Goal: Use online tool/utility: Utilize a website feature to perform a specific function

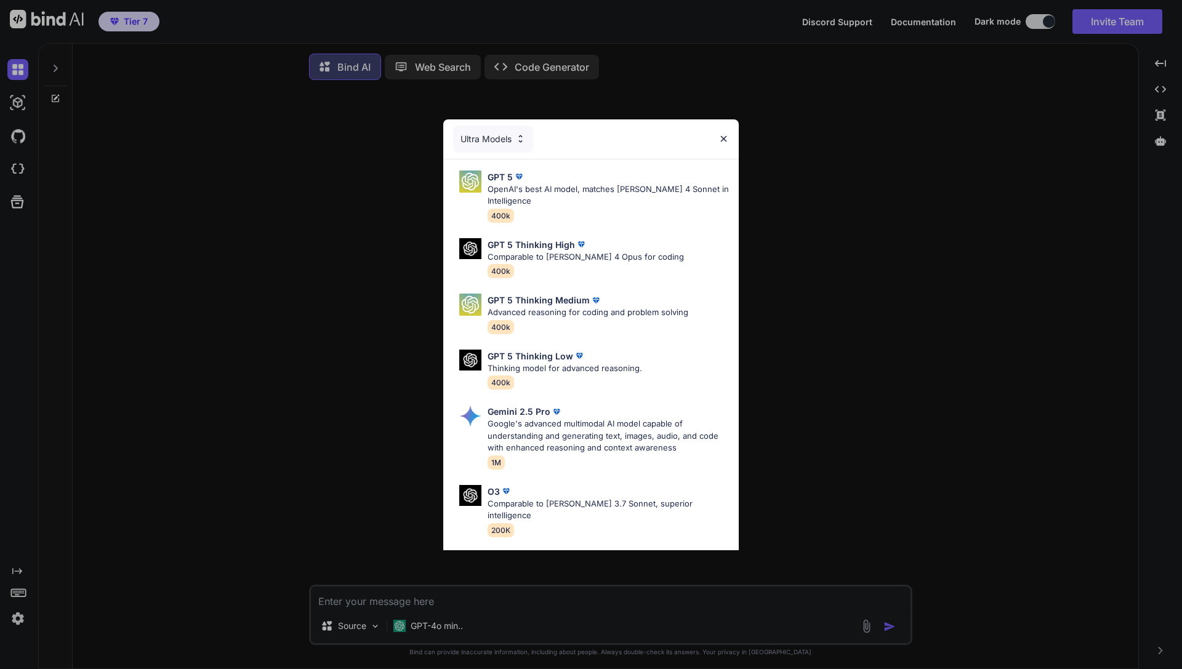
click at [716, 142] on div "Ultra Models" at bounding box center [590, 138] width 295 height 39
click at [719, 138] on img at bounding box center [723, 139] width 10 height 10
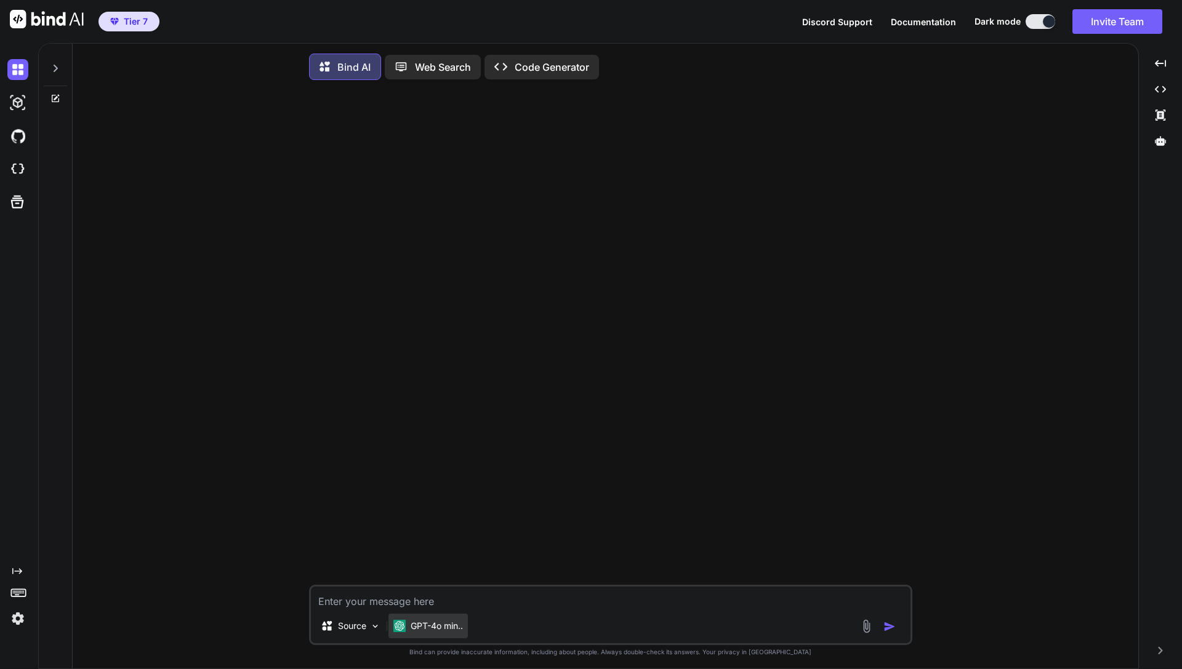
click at [422, 636] on div "GPT-4o min.." at bounding box center [427, 626] width 79 height 25
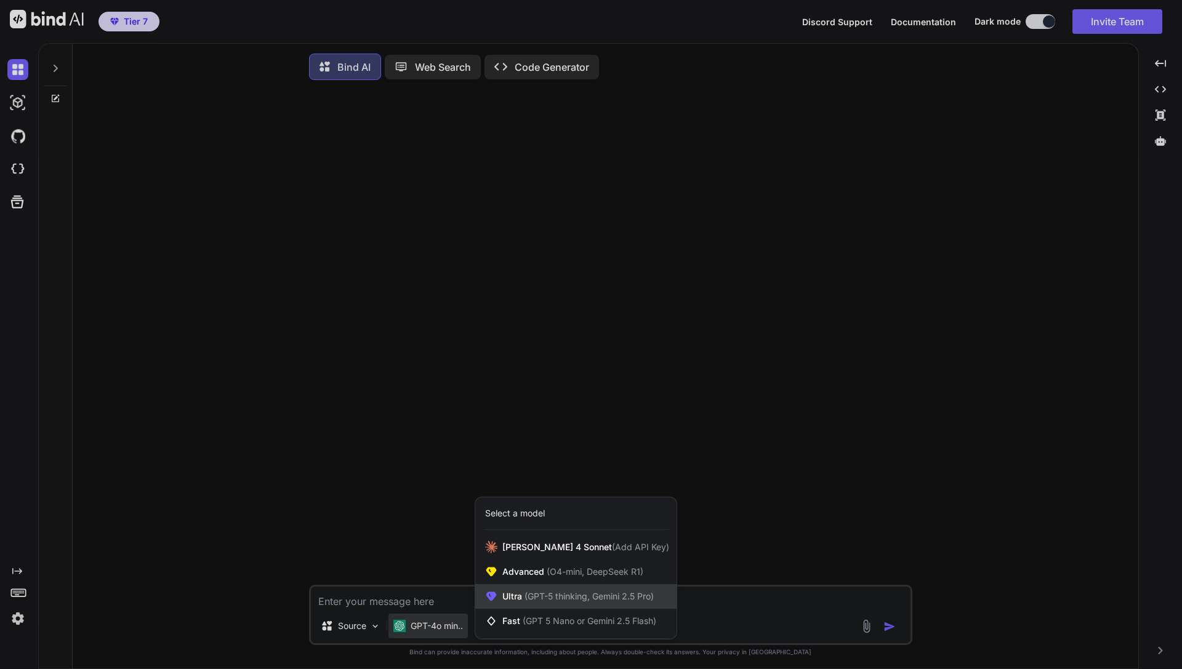
click at [530, 609] on div "Ultra (GPT-5 thinking, Gemini 2.5 Pro)" at bounding box center [575, 596] width 201 height 25
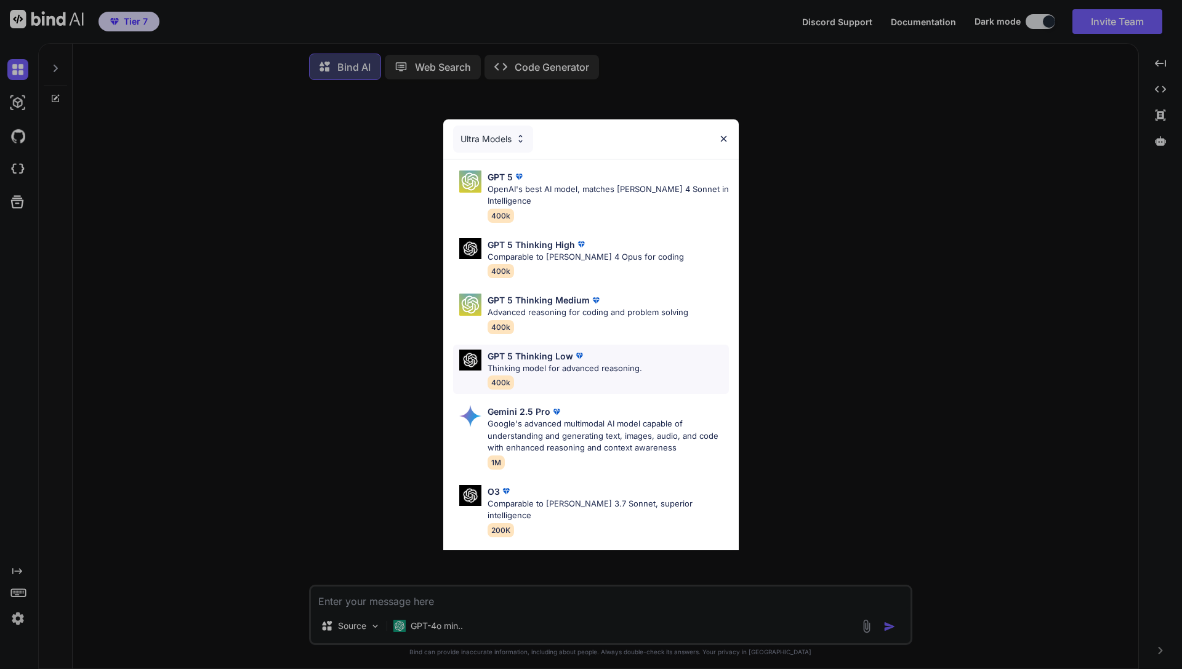
scroll to position [90, 0]
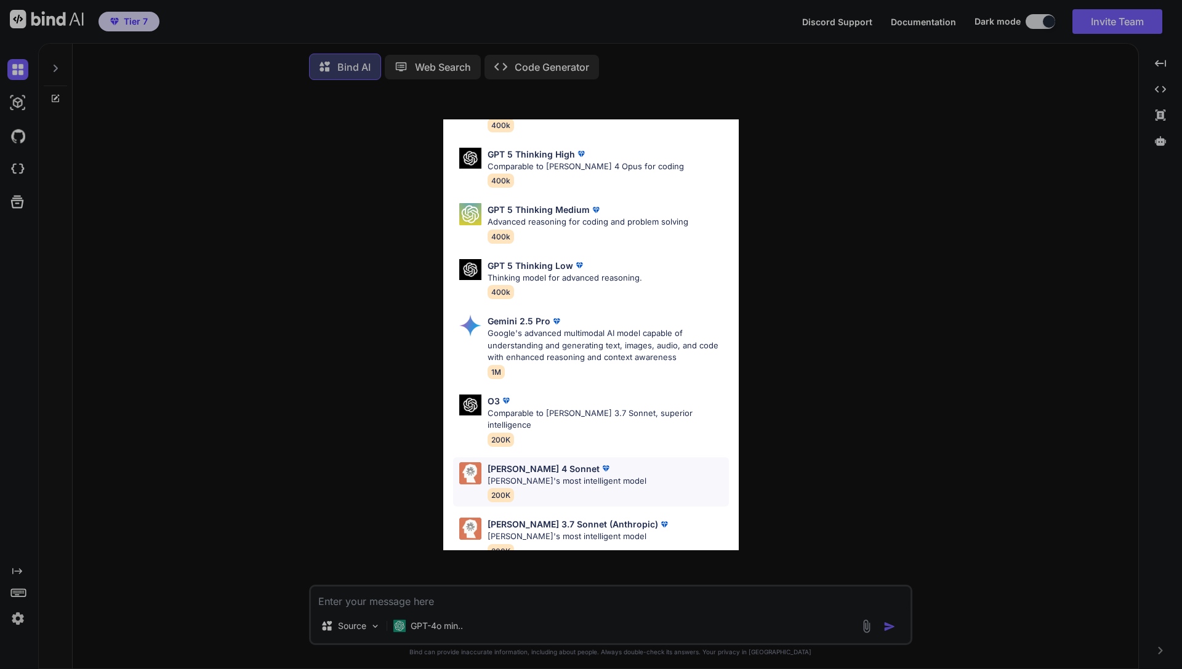
click at [626, 477] on div "[PERSON_NAME] 4 Sonnet [PERSON_NAME]'s most intelligent model 200K" at bounding box center [591, 482] width 276 height 50
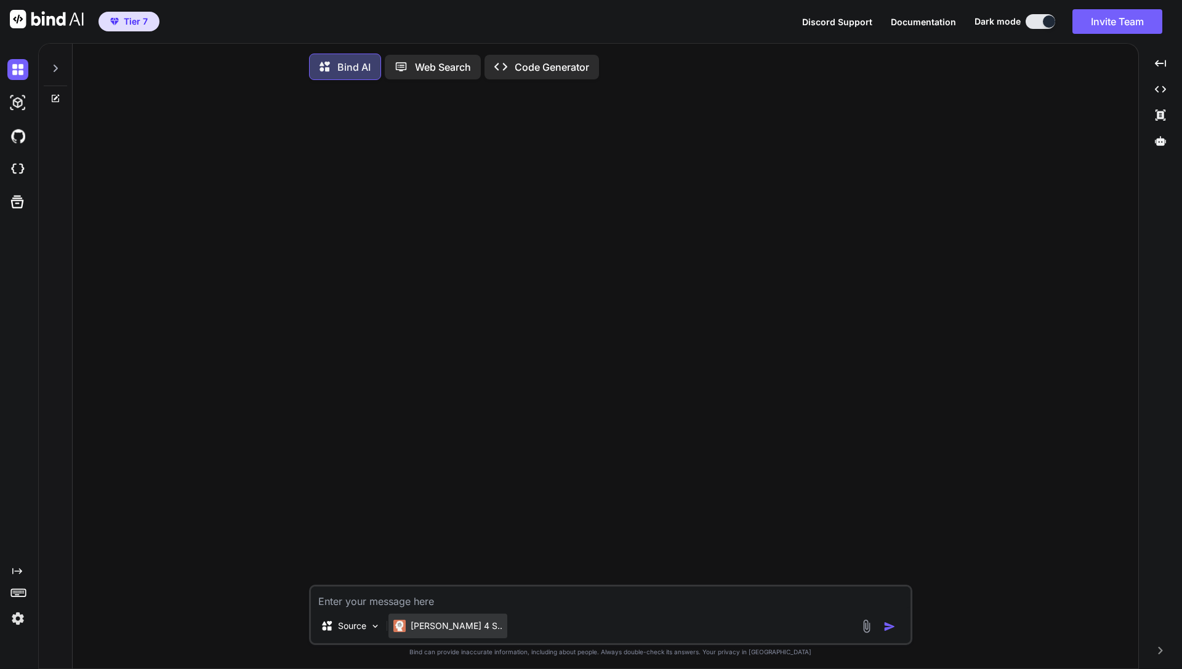
click at [427, 631] on p "[PERSON_NAME] 4 S.." at bounding box center [457, 626] width 92 height 12
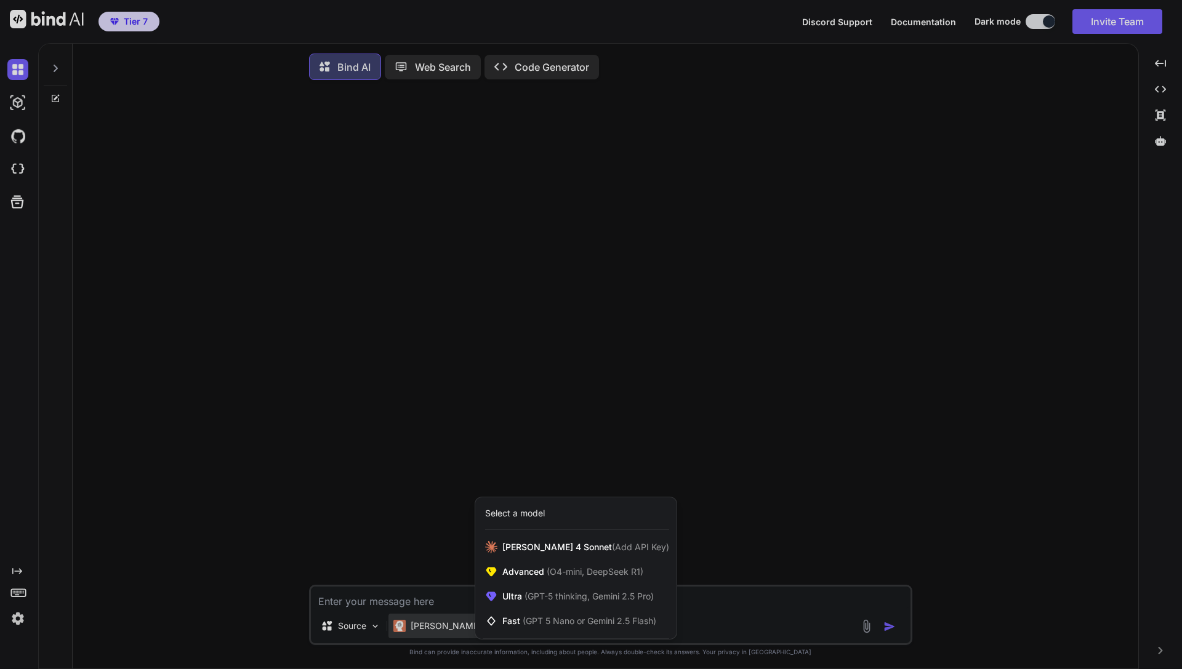
click at [422, 622] on div at bounding box center [591, 334] width 1182 height 669
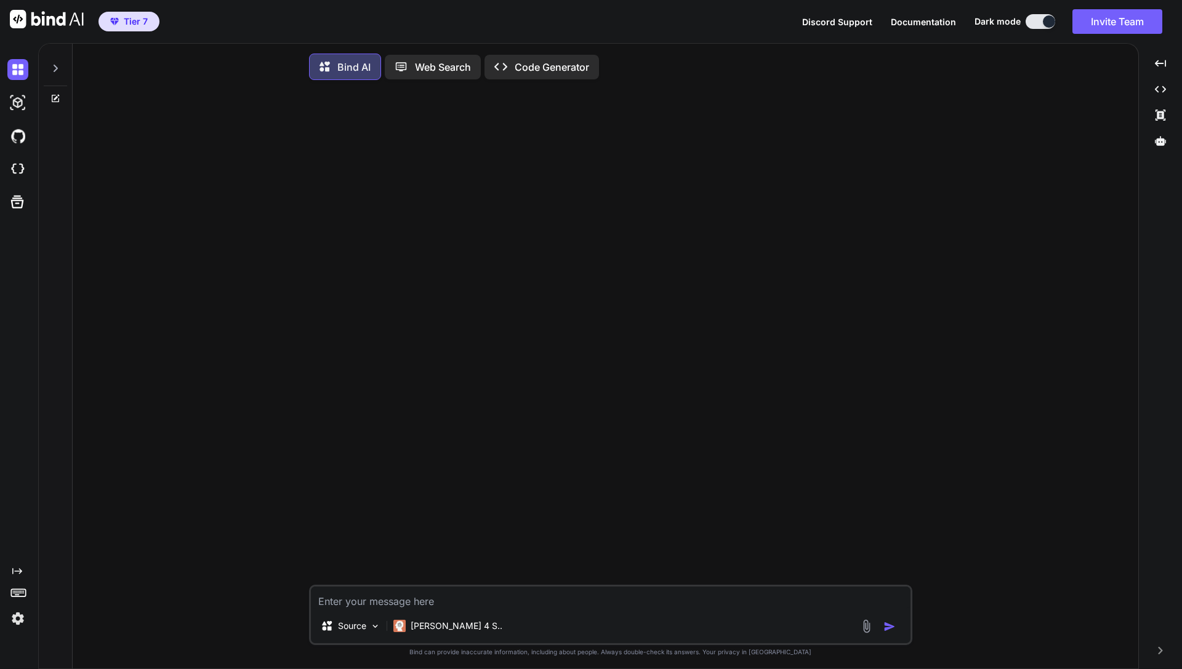
click at [420, 605] on textarea at bounding box center [610, 598] width 599 height 22
click at [26, 105] on img at bounding box center [17, 102] width 21 height 21
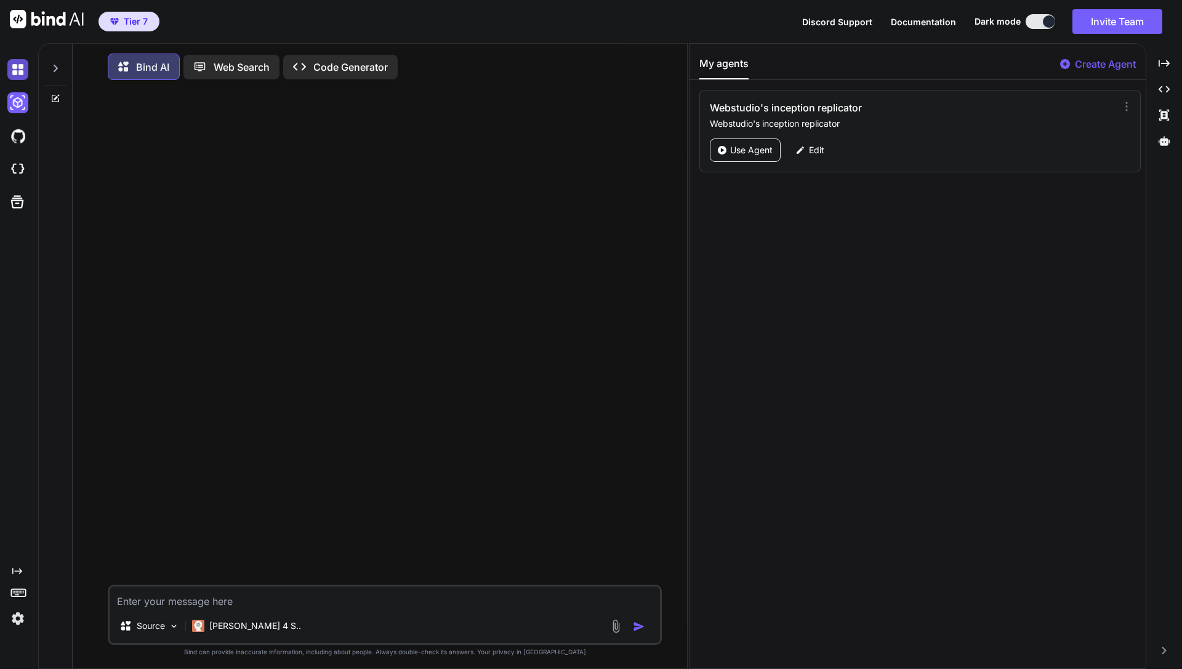
click at [17, 59] on img at bounding box center [17, 69] width 21 height 21
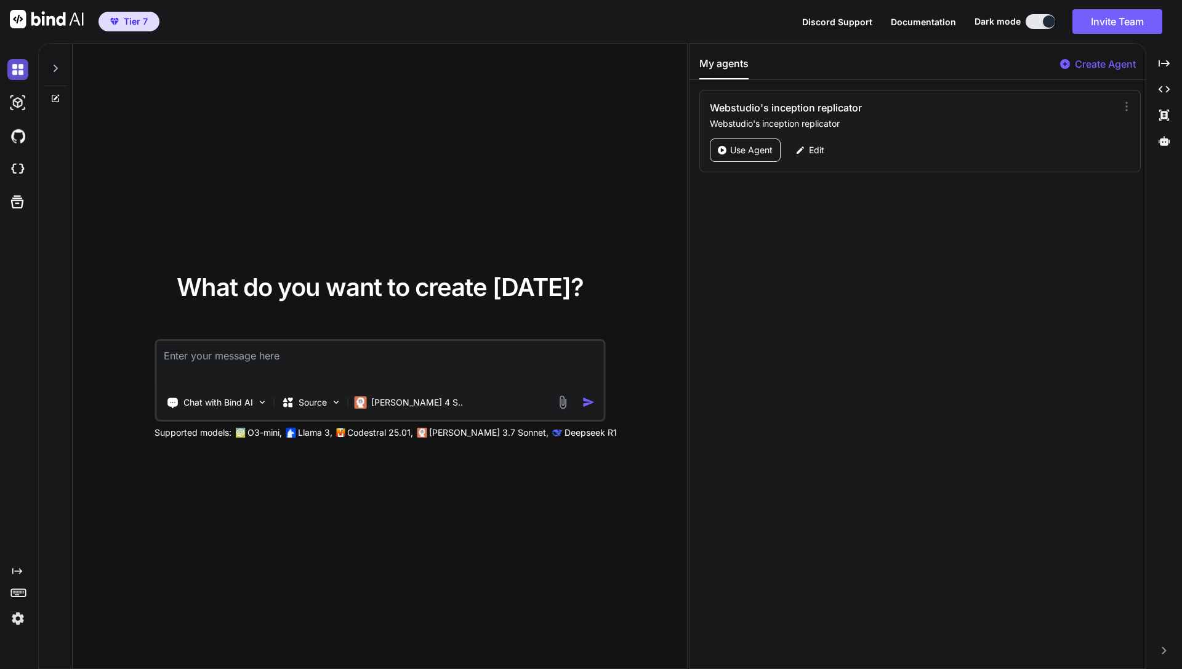
click at [21, 63] on img at bounding box center [17, 69] width 21 height 21
click at [65, 69] on div at bounding box center [55, 65] width 23 height 42
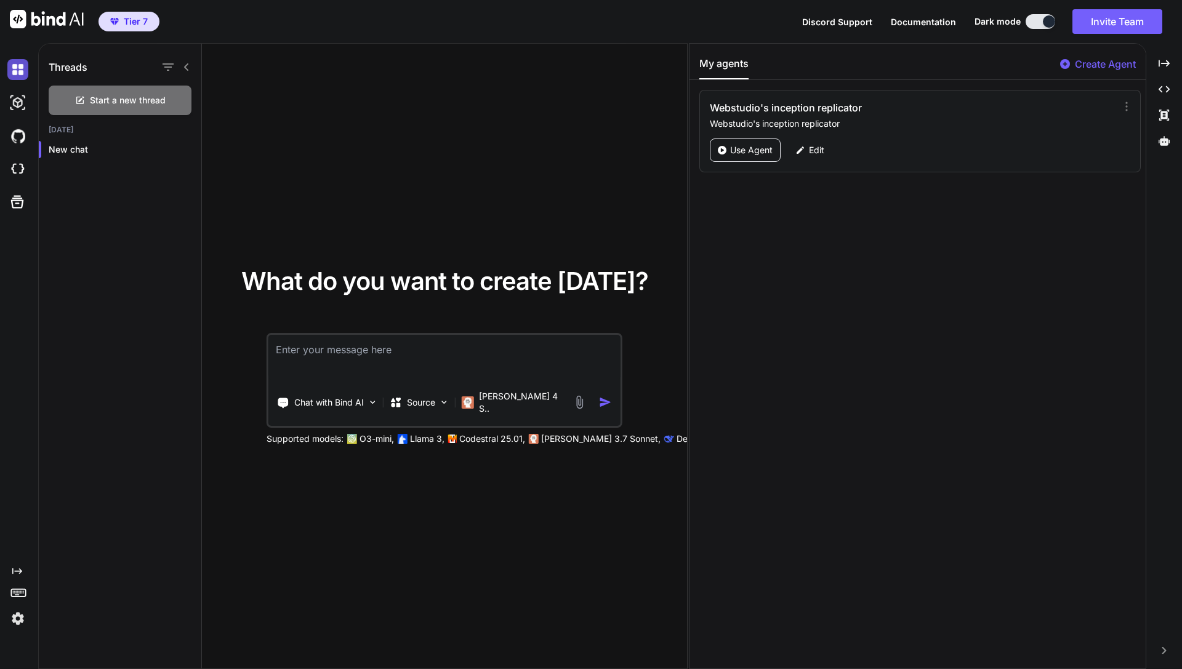
click at [12, 63] on img at bounding box center [17, 69] width 21 height 21
click at [80, 156] on div "New chat" at bounding box center [120, 149] width 162 height 25
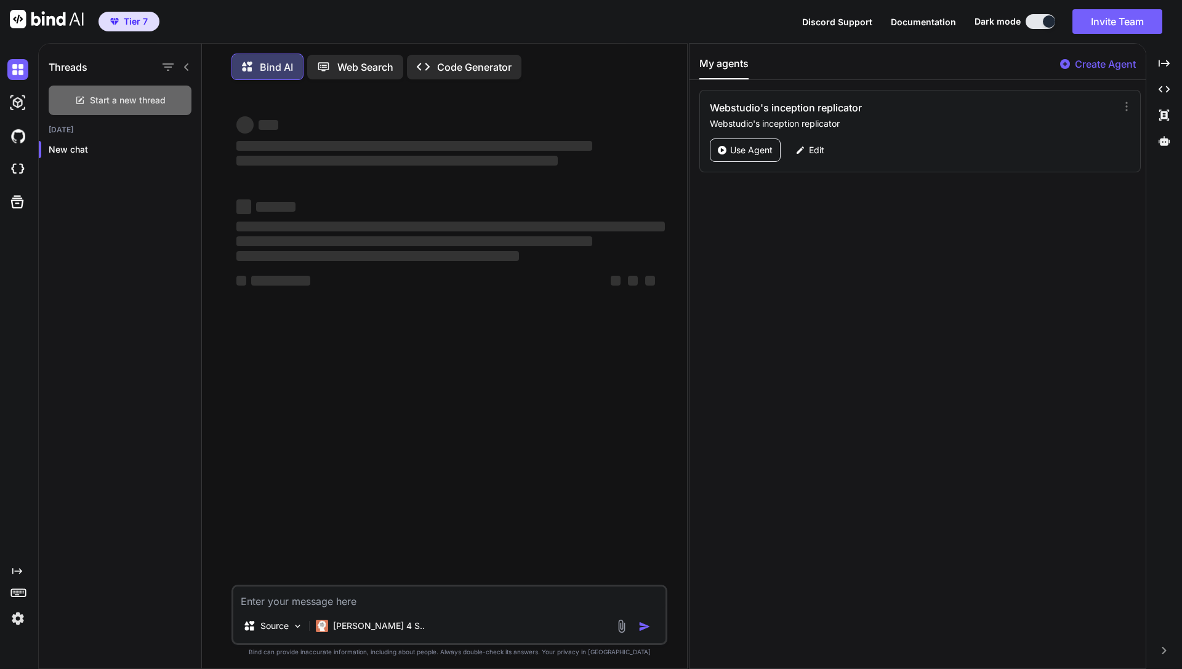
type textarea "x"
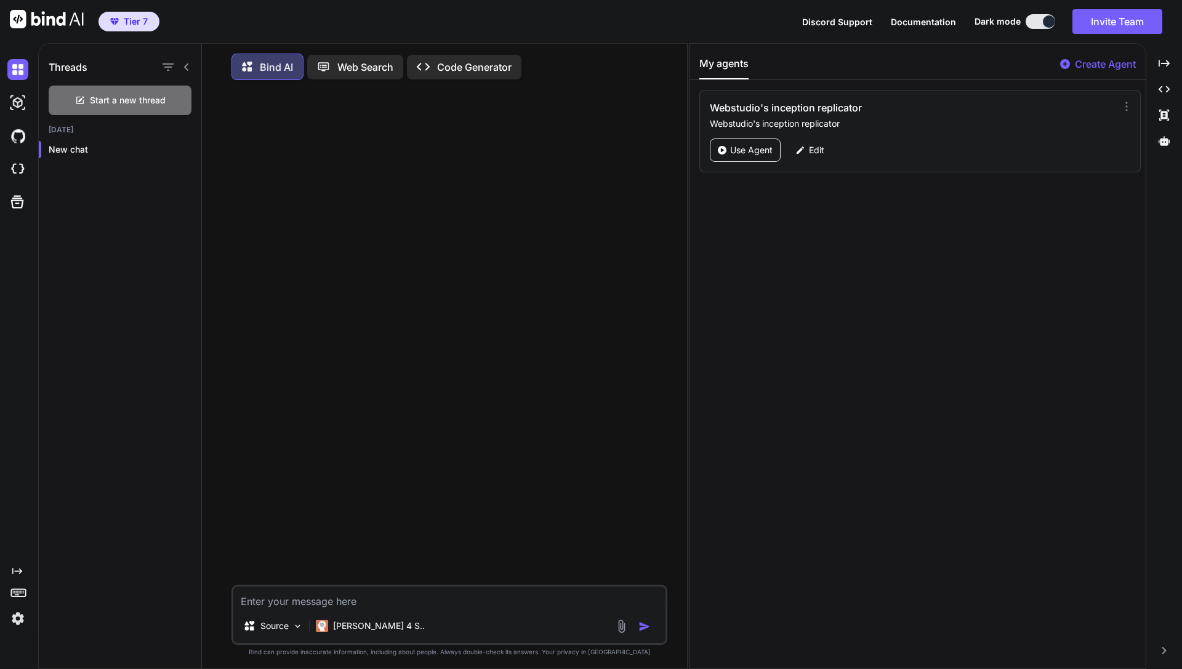
click at [24, 569] on div "Created with Pixso." at bounding box center [20, 571] width 26 height 10
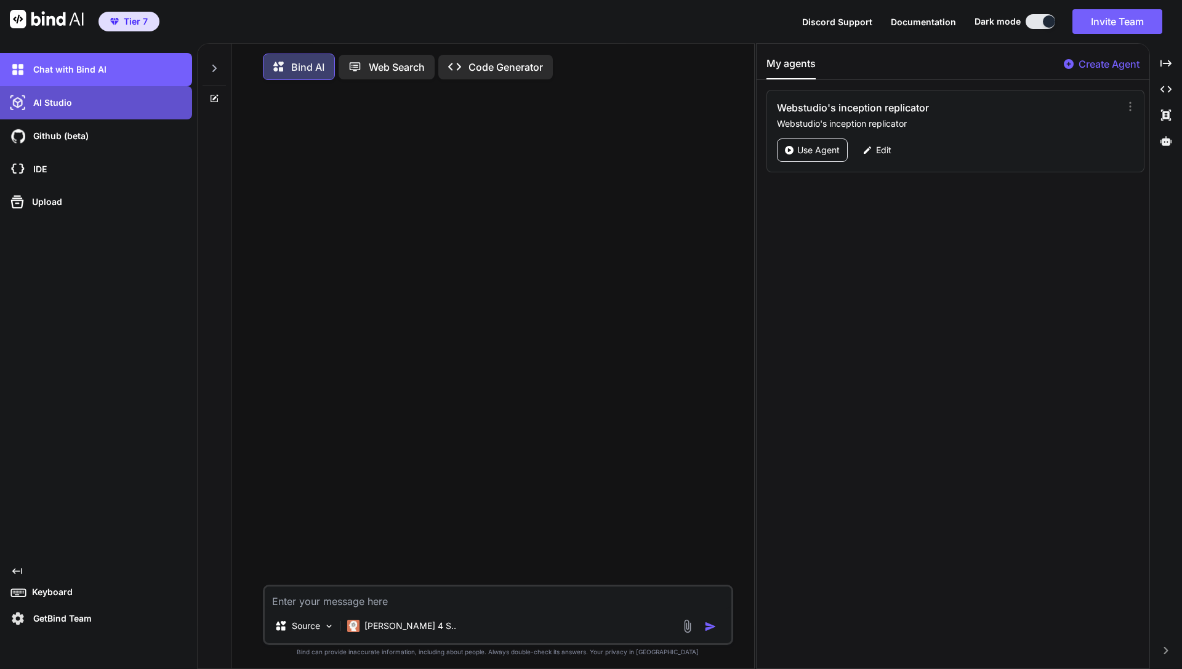
click at [114, 110] on div "AI Studio" at bounding box center [99, 102] width 185 height 21
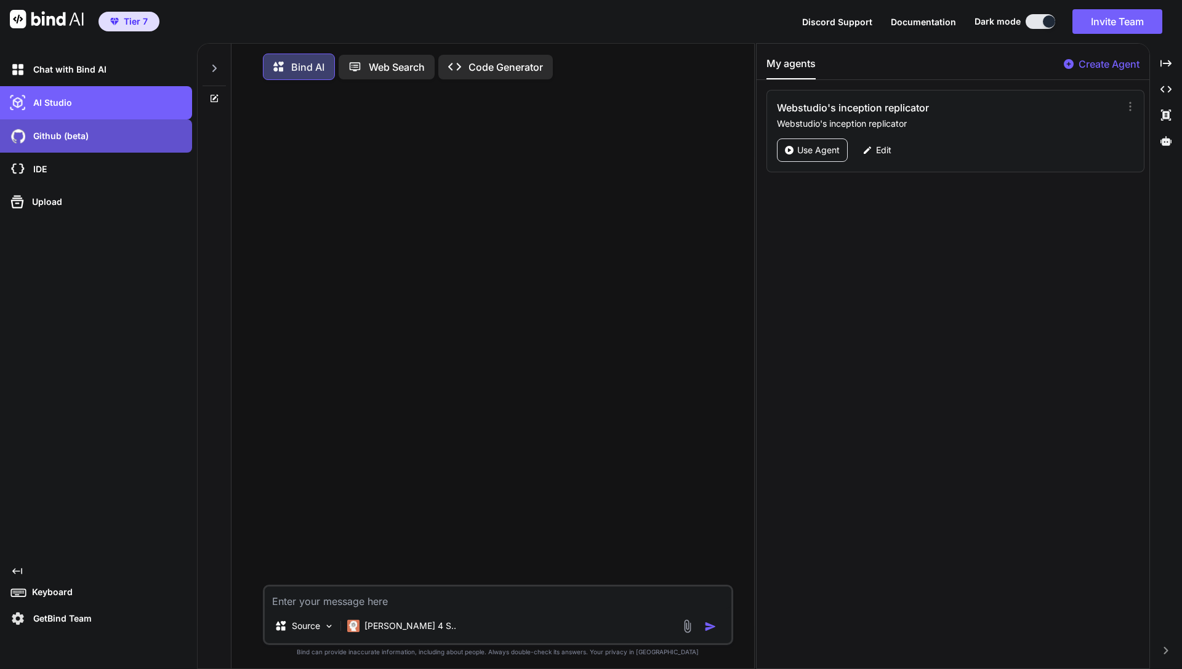
click at [92, 135] on div "Github (beta)" at bounding box center [99, 136] width 185 height 21
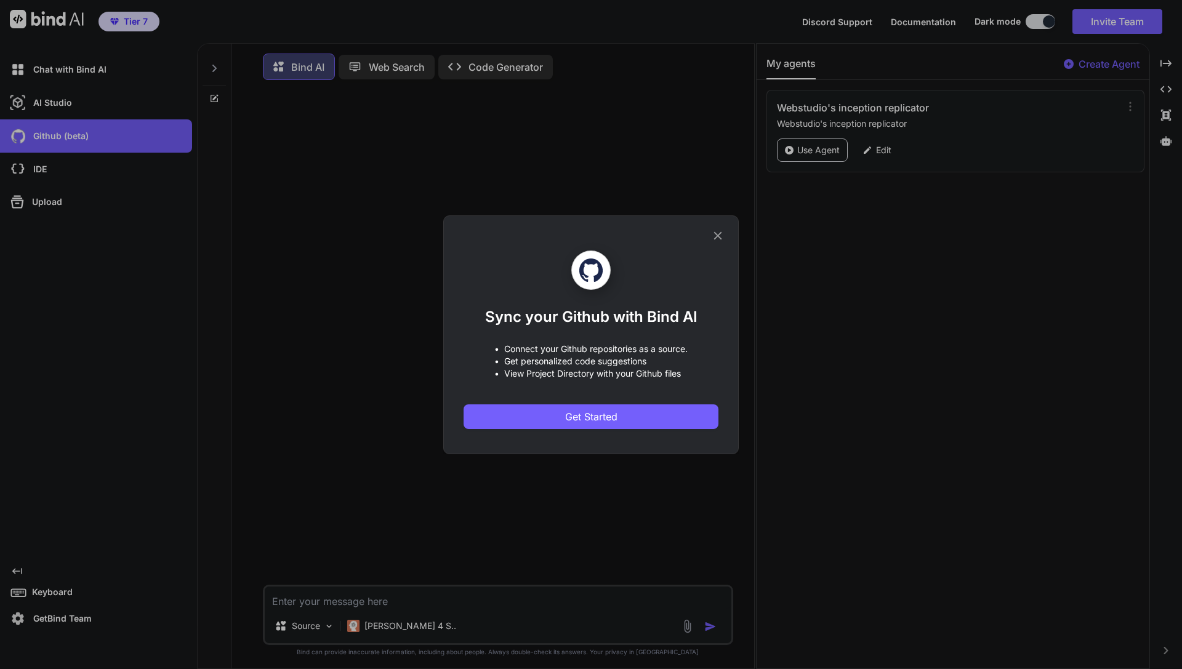
click at [717, 237] on icon at bounding box center [718, 236] width 14 height 14
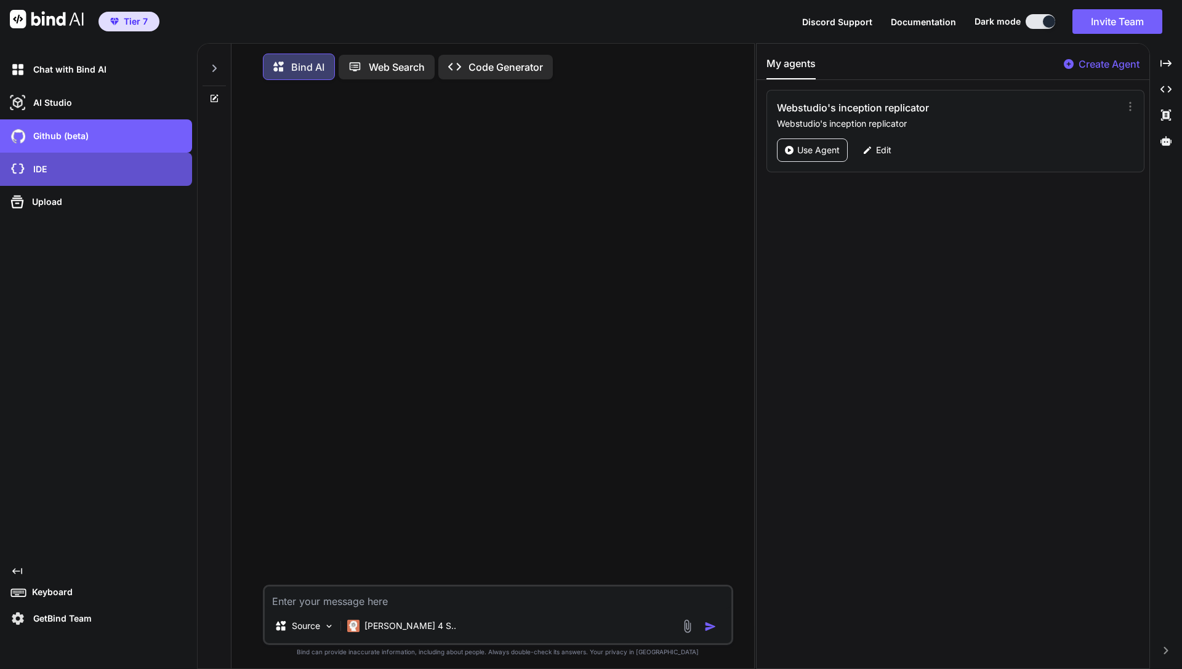
click at [154, 177] on div "IDE" at bounding box center [99, 169] width 185 height 21
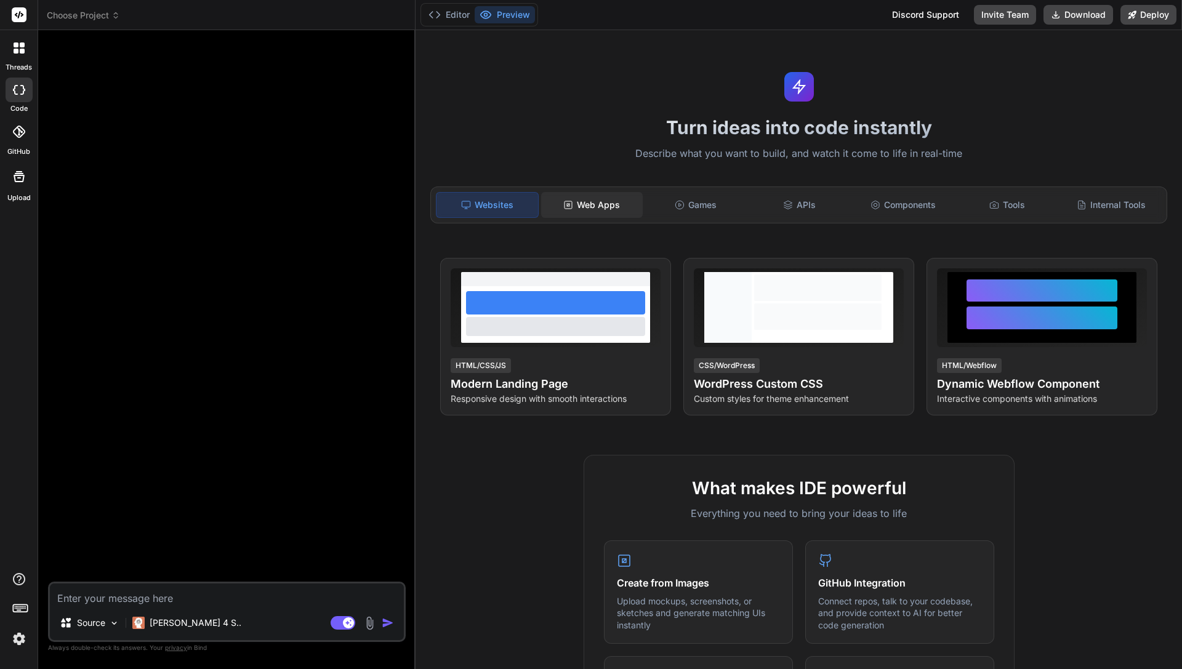
click at [605, 214] on div "Web Apps" at bounding box center [592, 205] width 102 height 26
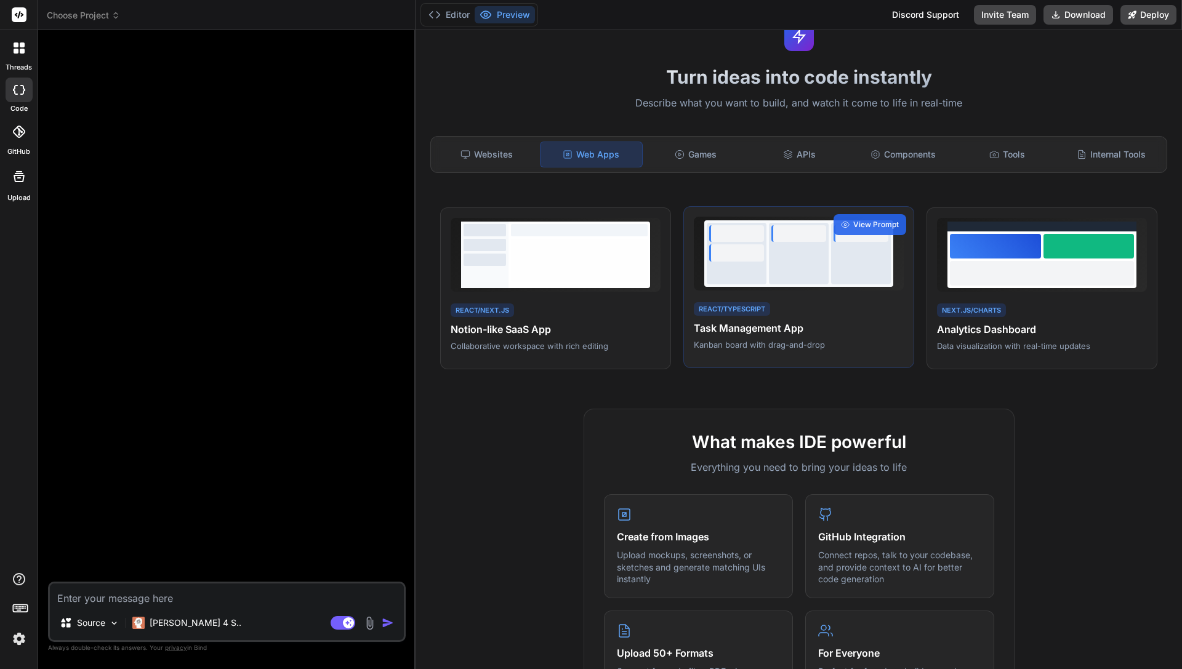
scroll to position [54, 0]
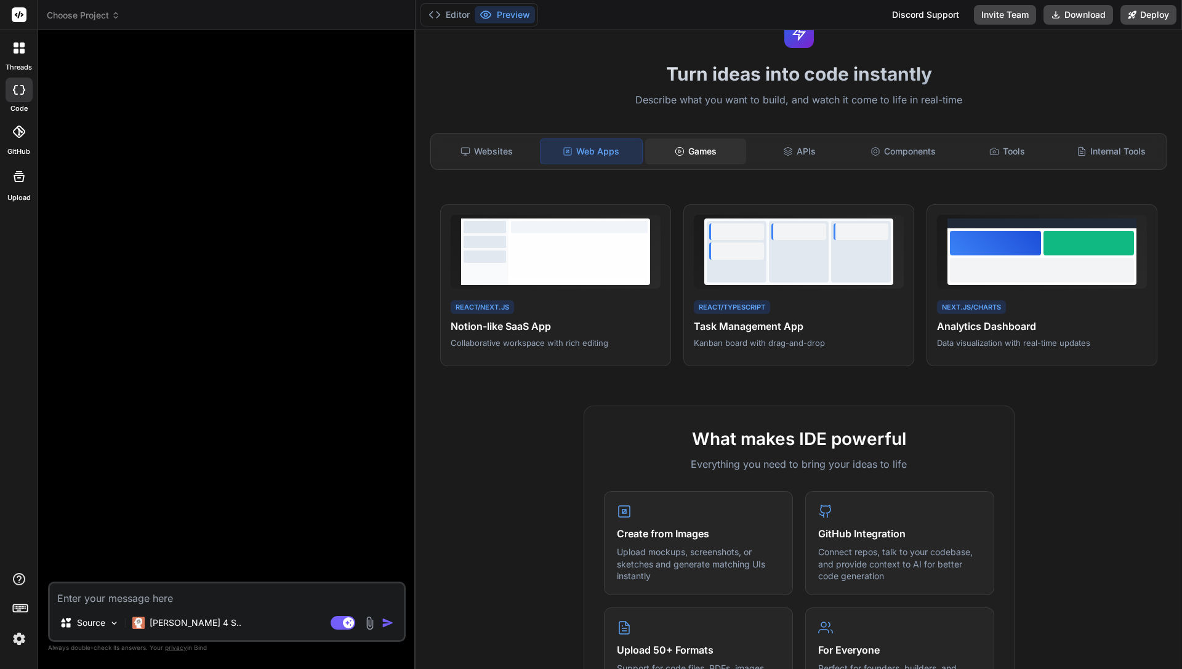
click at [700, 145] on div "Games" at bounding box center [696, 151] width 102 height 26
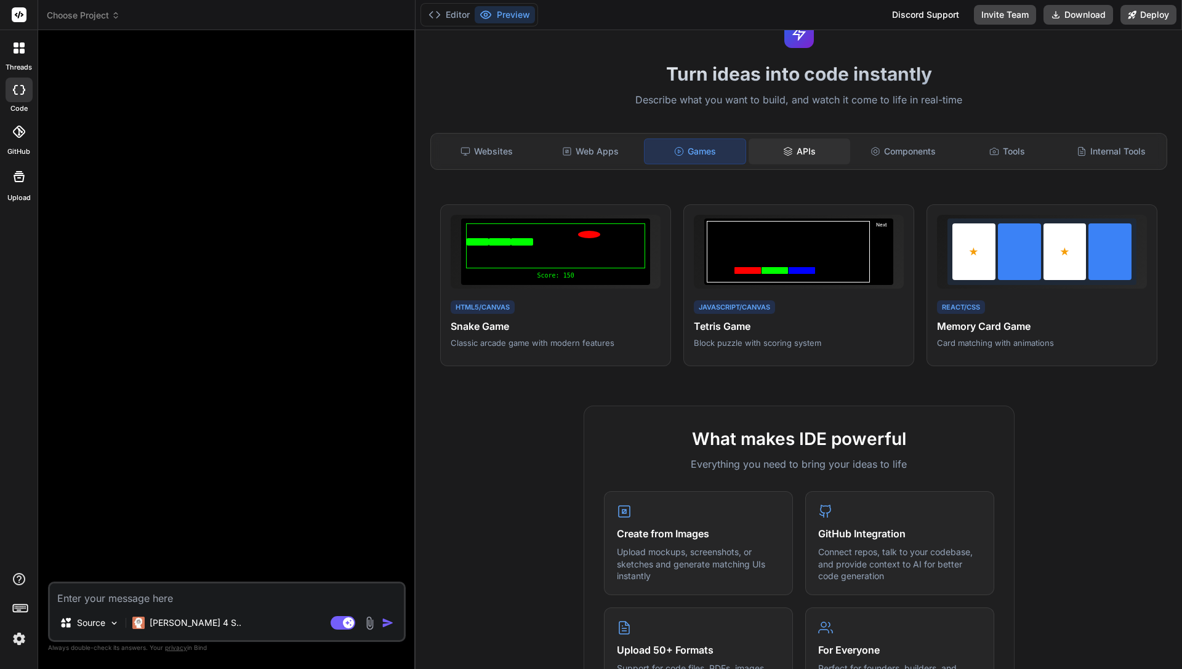
click at [783, 146] on icon at bounding box center [788, 151] width 10 height 10
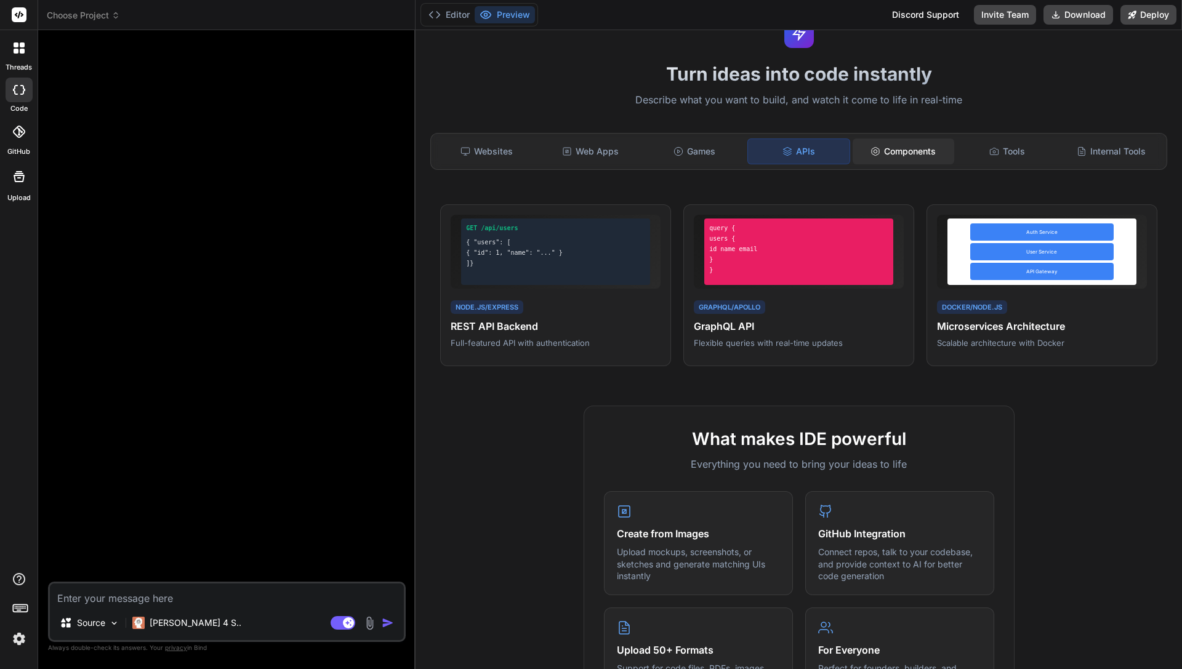
click at [874, 161] on div "Components" at bounding box center [903, 151] width 102 height 26
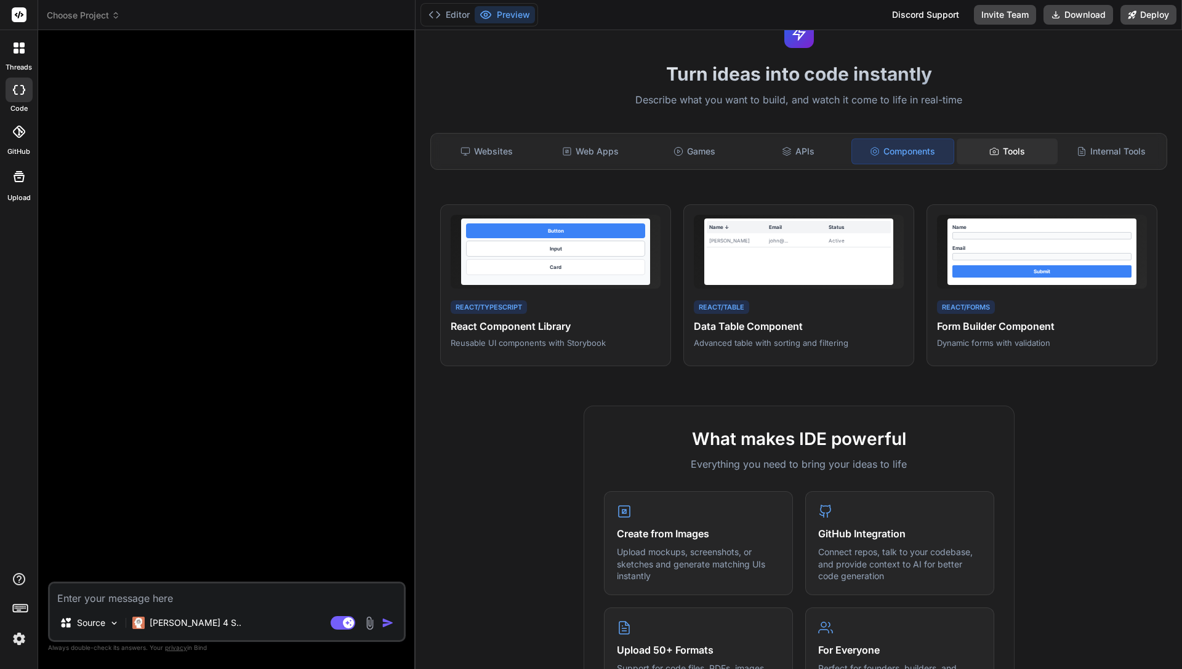
click at [1000, 157] on div "Tools" at bounding box center [1007, 151] width 102 height 26
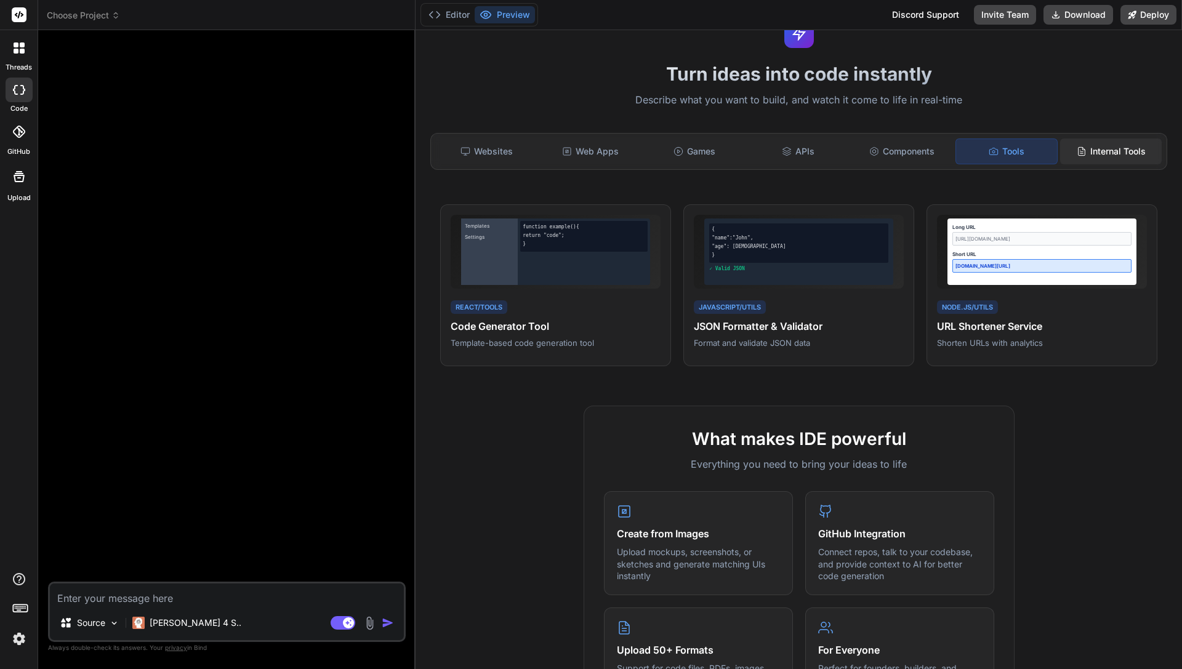
click at [1088, 142] on div "Internal Tools" at bounding box center [1111, 151] width 102 height 26
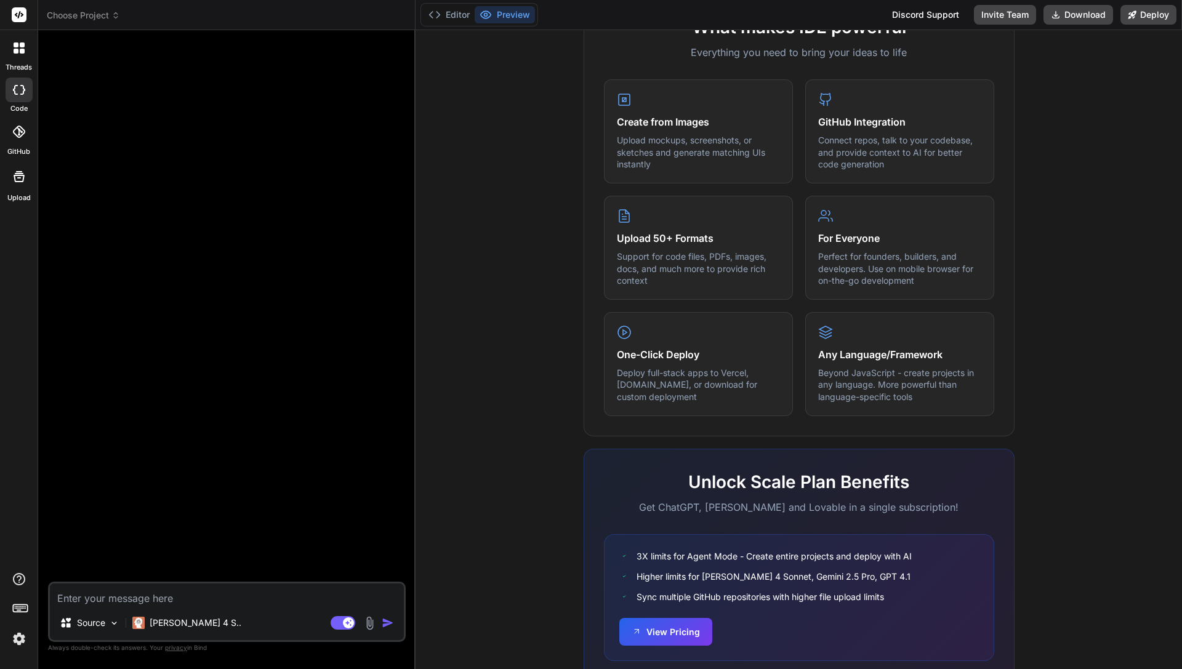
scroll to position [509, 0]
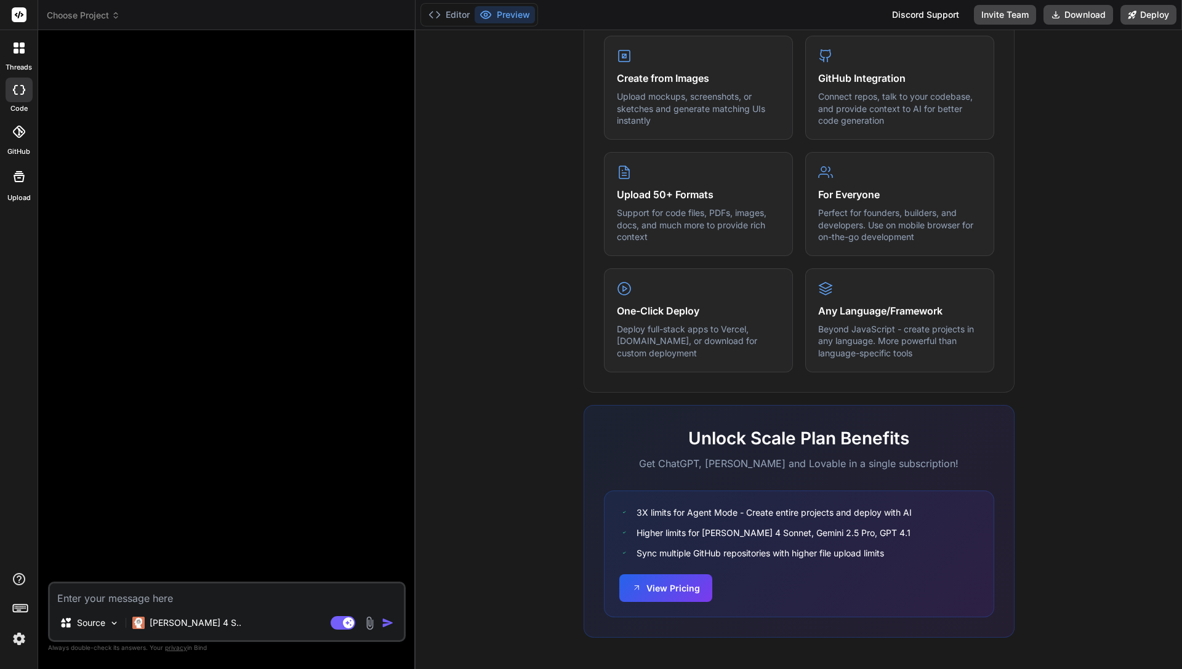
click at [506, 240] on div "What makes IDE powerful Everything you need to bring your ideas to life Create …" at bounding box center [798, 305] width 751 height 711
click at [254, 166] on div at bounding box center [227, 311] width 355 height 542
click at [467, 15] on button "Editor" at bounding box center [448, 14] width 51 height 17
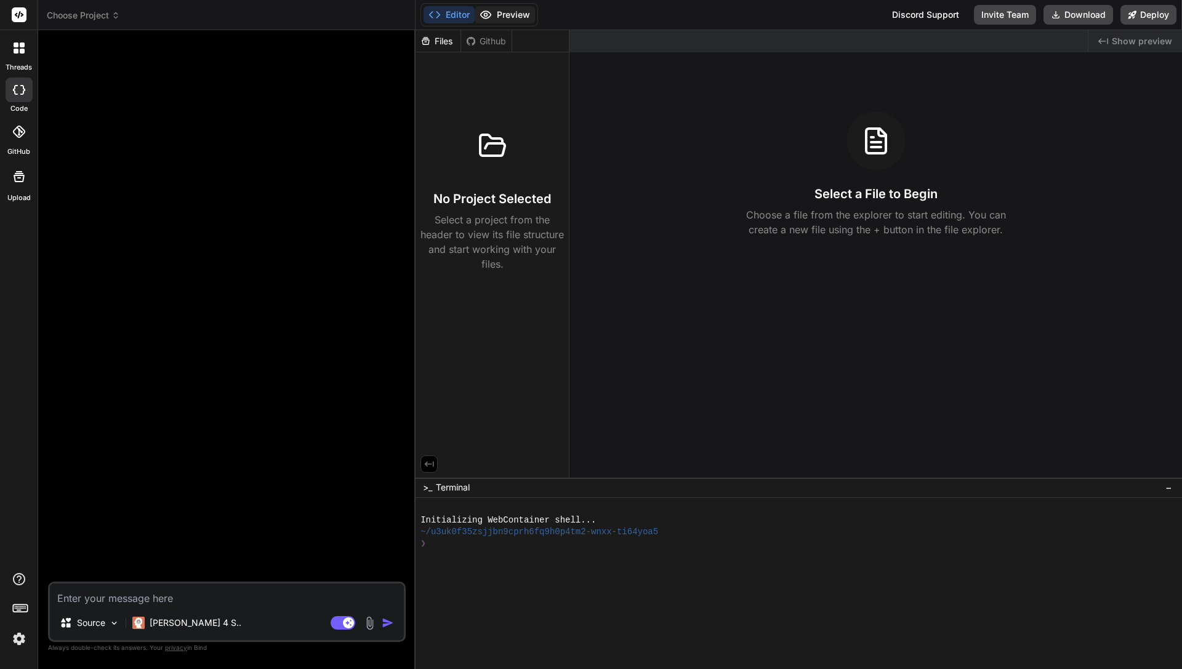
click at [491, 17] on icon at bounding box center [485, 15] width 12 height 12
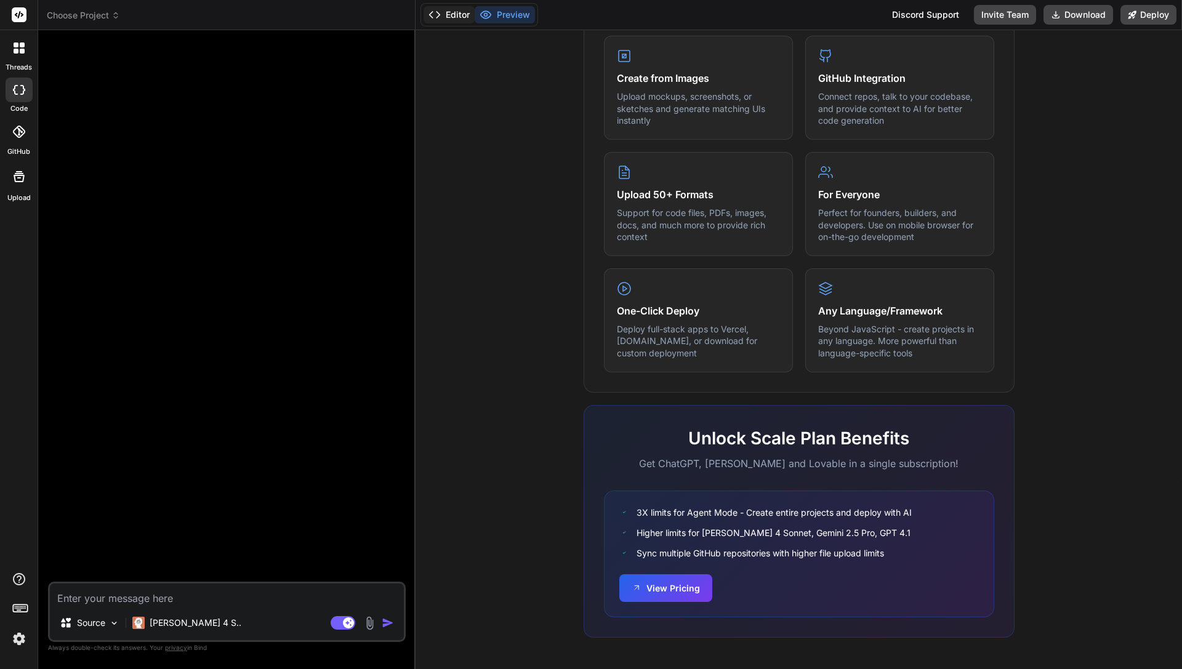
click at [474, 17] on div "Editor Preview" at bounding box center [479, 14] width 118 height 23
click at [465, 16] on button "Editor" at bounding box center [448, 14] width 51 height 17
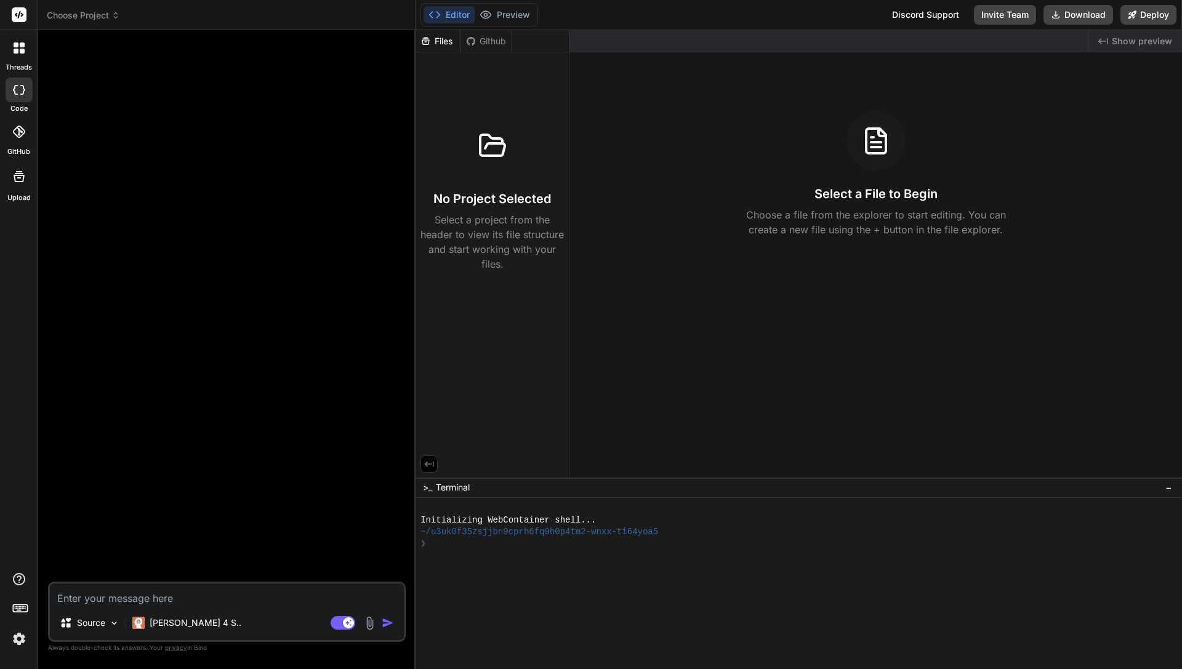
click at [122, 195] on div at bounding box center [227, 311] width 355 height 542
click at [15, 50] on icon at bounding box center [16, 51] width 5 height 5
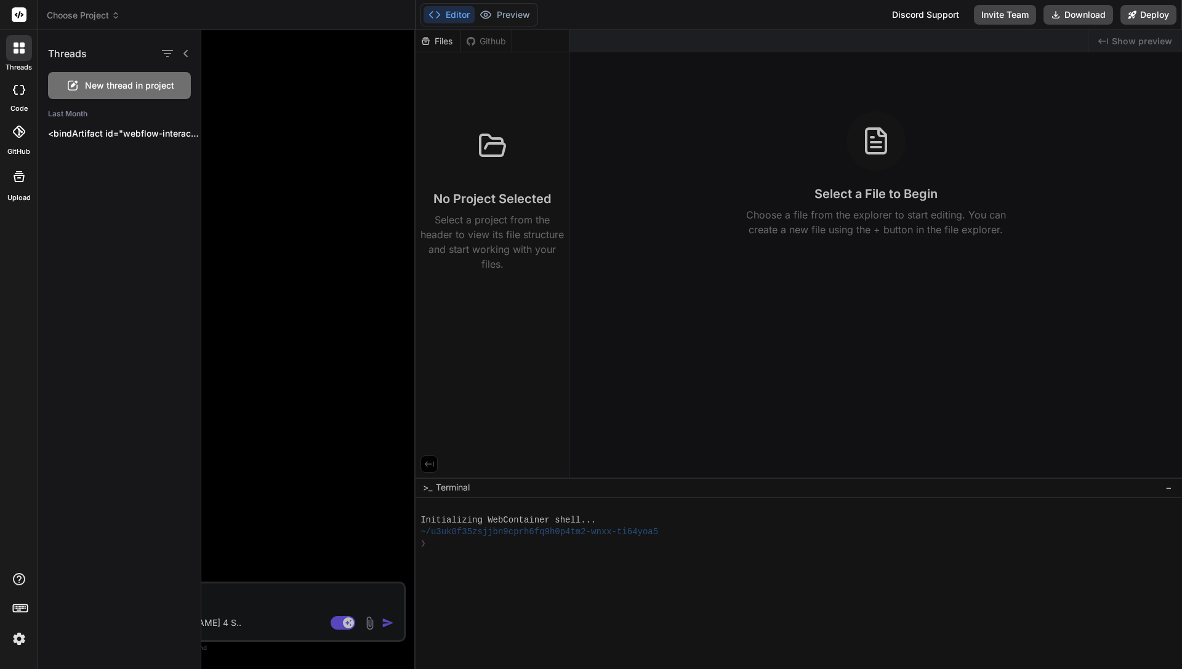
click at [271, 90] on div at bounding box center [691, 349] width 980 height 639
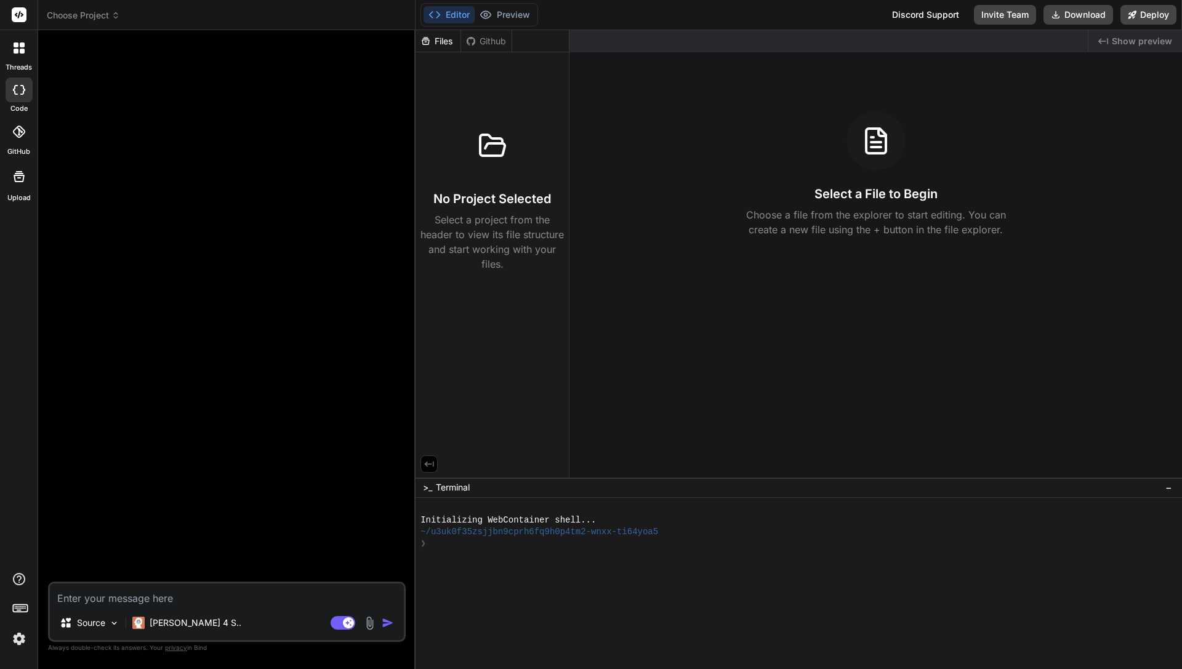
click at [7, 17] on div at bounding box center [19, 15] width 38 height 30
click at [28, 14] on div at bounding box center [19, 15] width 38 height 30
click at [26, 14] on div at bounding box center [19, 15] width 38 height 30
click at [15, 17] on rect at bounding box center [19, 14] width 15 height 15
click at [18, 58] on div at bounding box center [19, 48] width 26 height 26
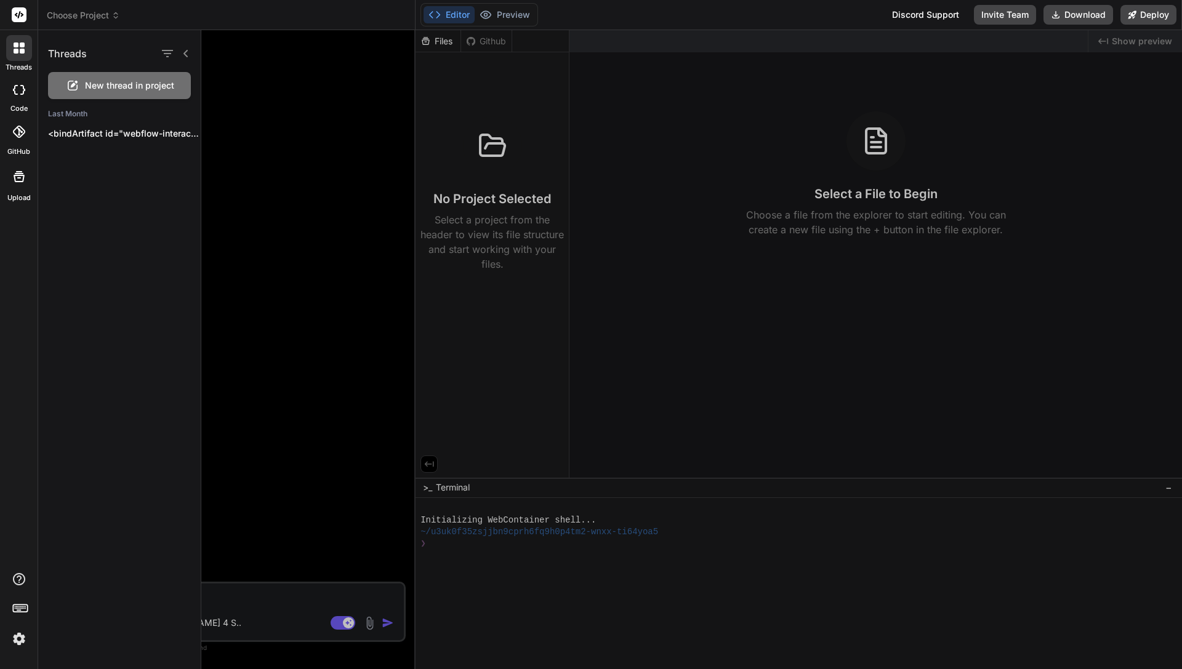
click at [128, 84] on span "New thread in project" at bounding box center [129, 85] width 89 height 12
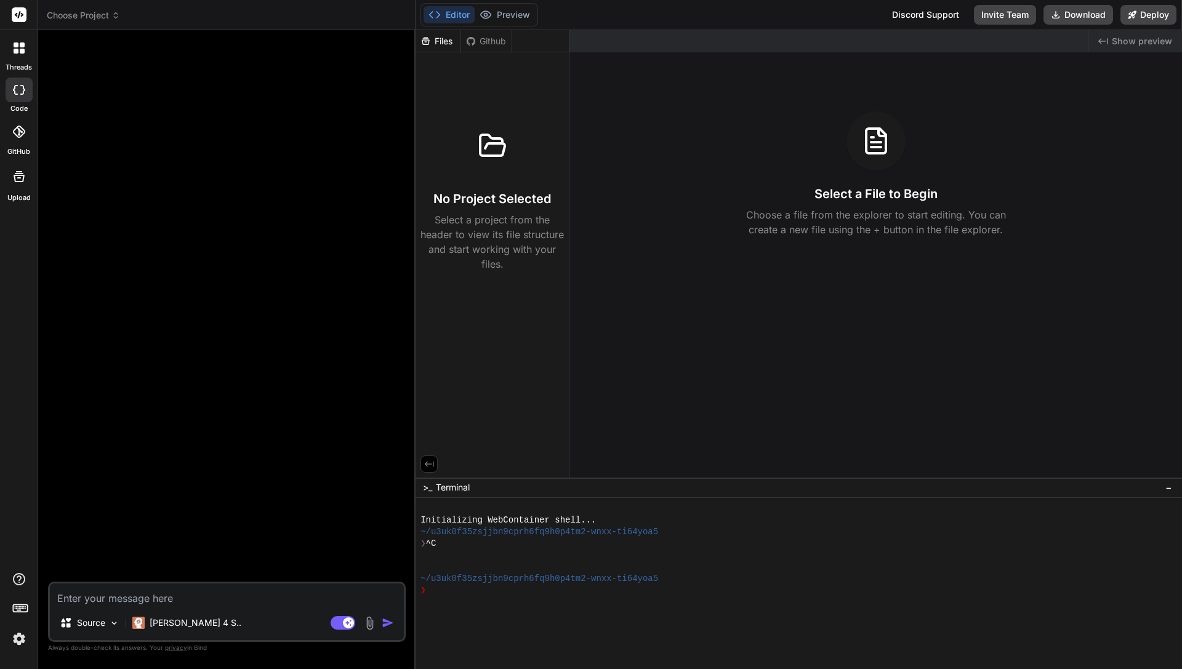
click at [233, 93] on div at bounding box center [227, 311] width 355 height 542
click at [18, 47] on icon at bounding box center [19, 47] width 11 height 11
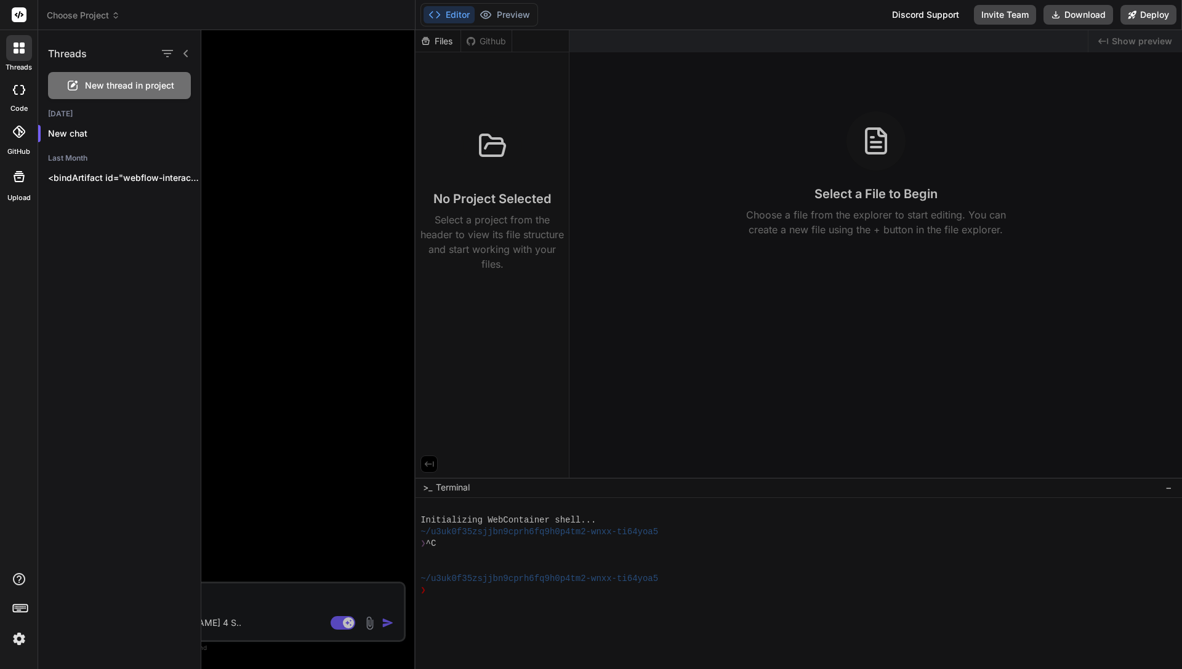
click at [21, 143] on div at bounding box center [19, 131] width 27 height 27
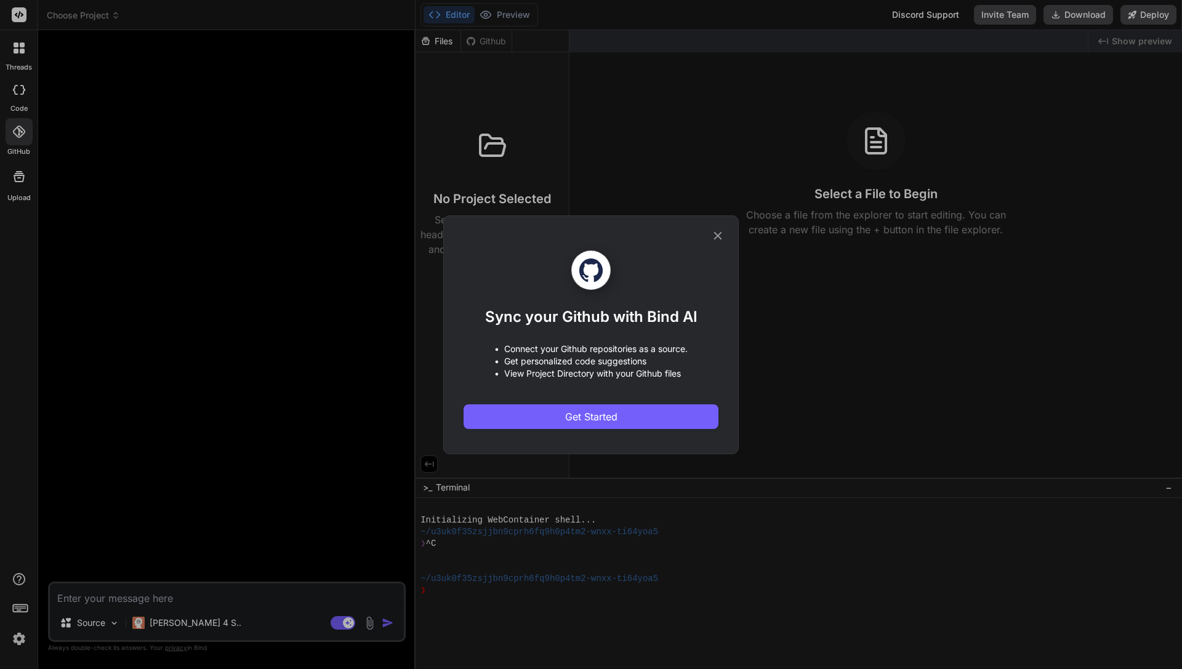
click at [720, 232] on icon at bounding box center [718, 235] width 8 height 8
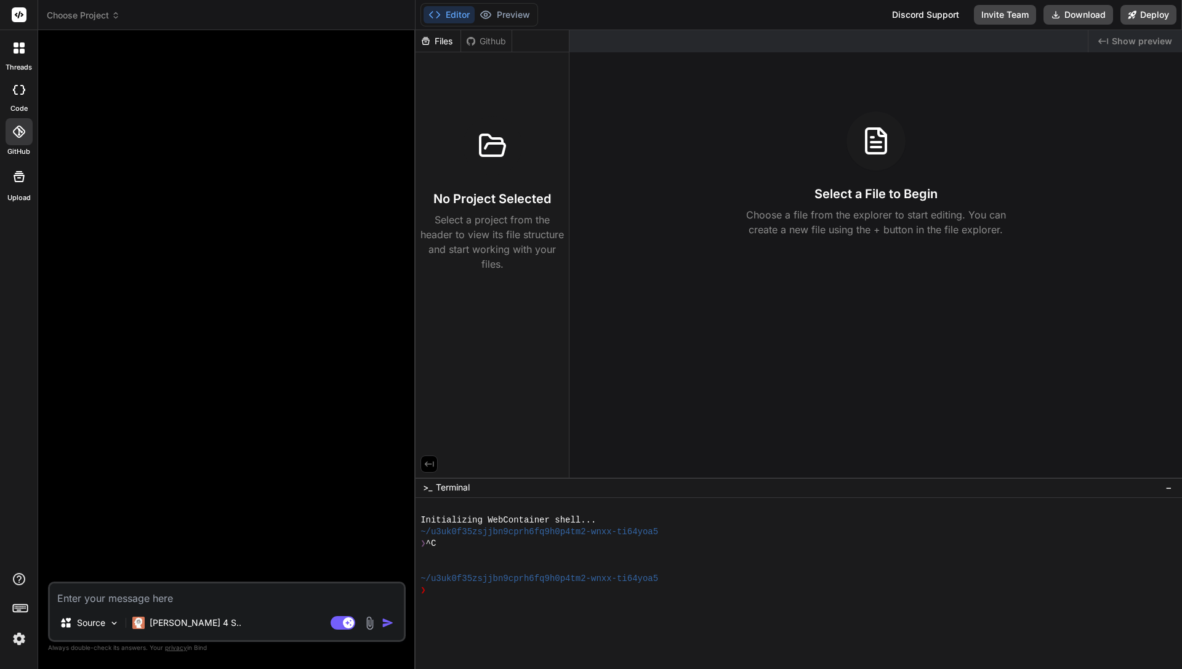
click at [9, 208] on div "threads code GitHub Upload" at bounding box center [19, 334] width 38 height 669
click at [16, 185] on div at bounding box center [19, 177] width 30 height 30
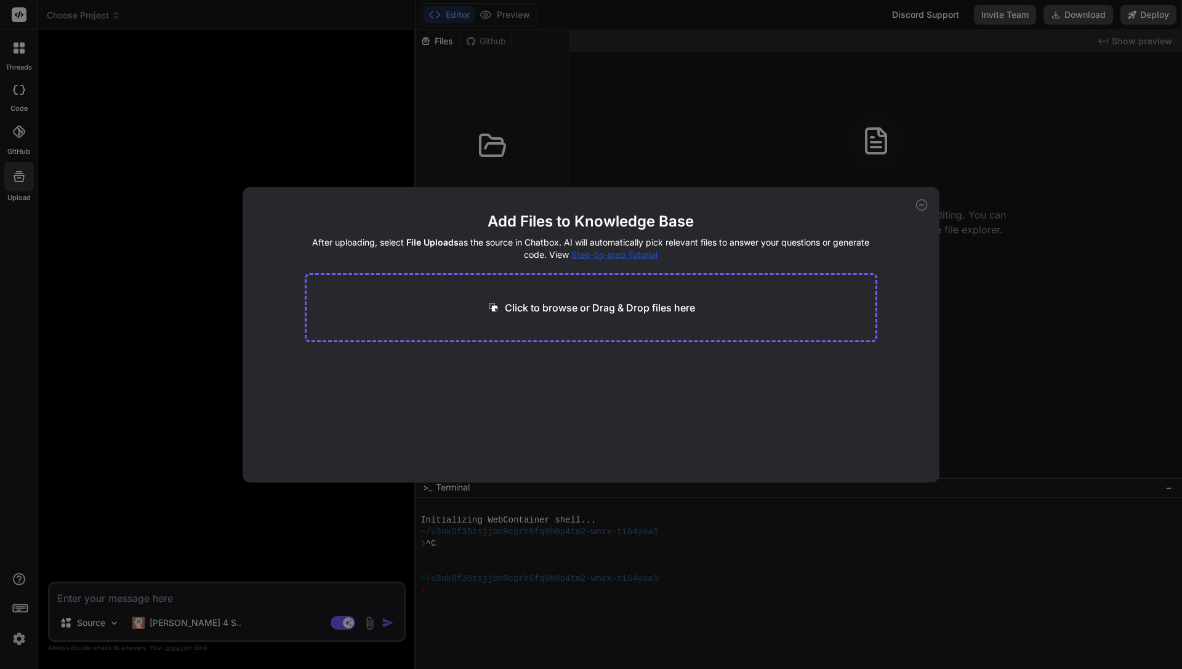
click at [921, 205] on icon at bounding box center [921, 204] width 11 height 11
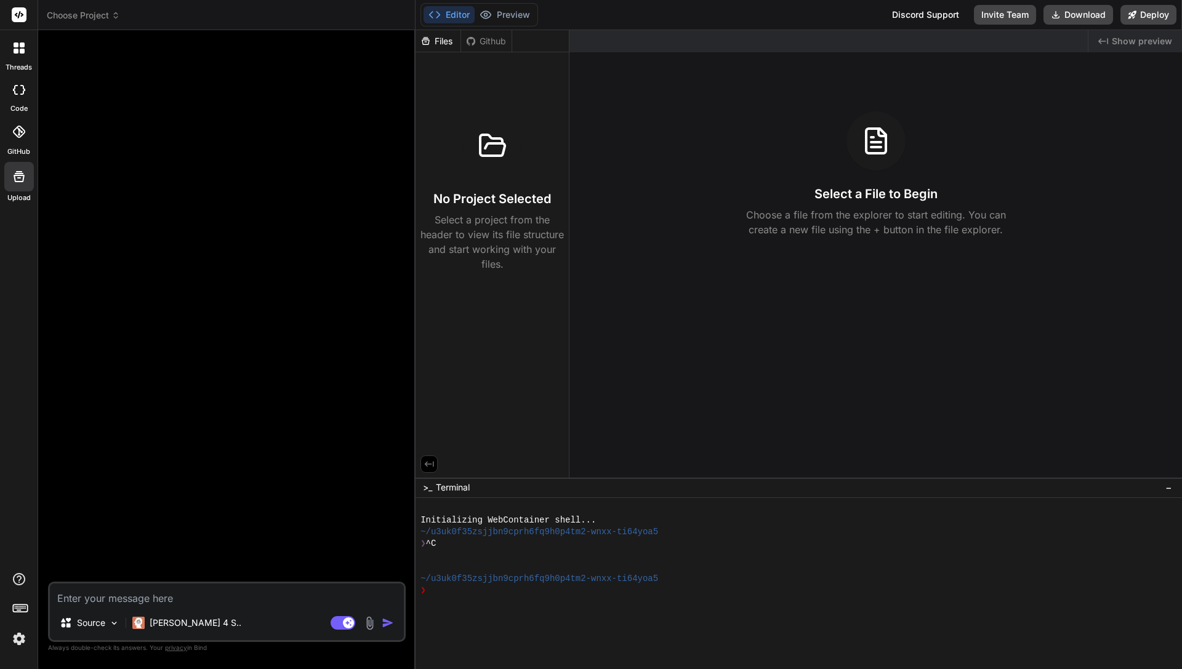
click at [25, 398] on div "threads code GitHub Upload" at bounding box center [19, 334] width 38 height 669
click at [89, 622] on p "Source" at bounding box center [91, 623] width 28 height 12
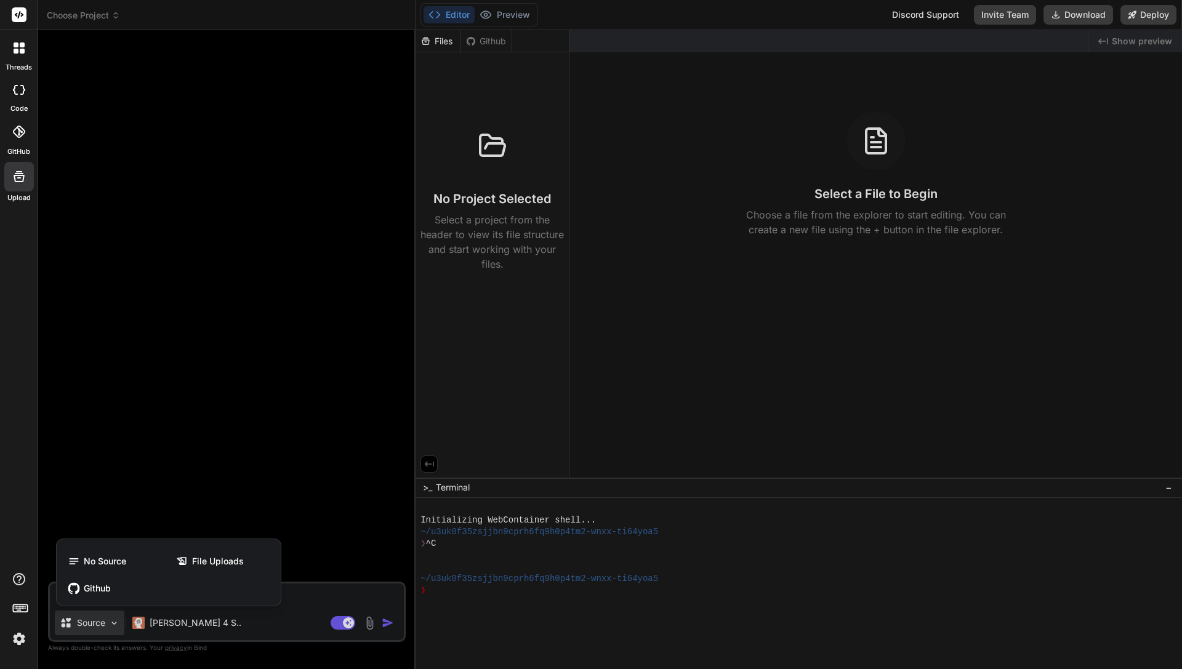
click at [184, 427] on div at bounding box center [591, 334] width 1182 height 669
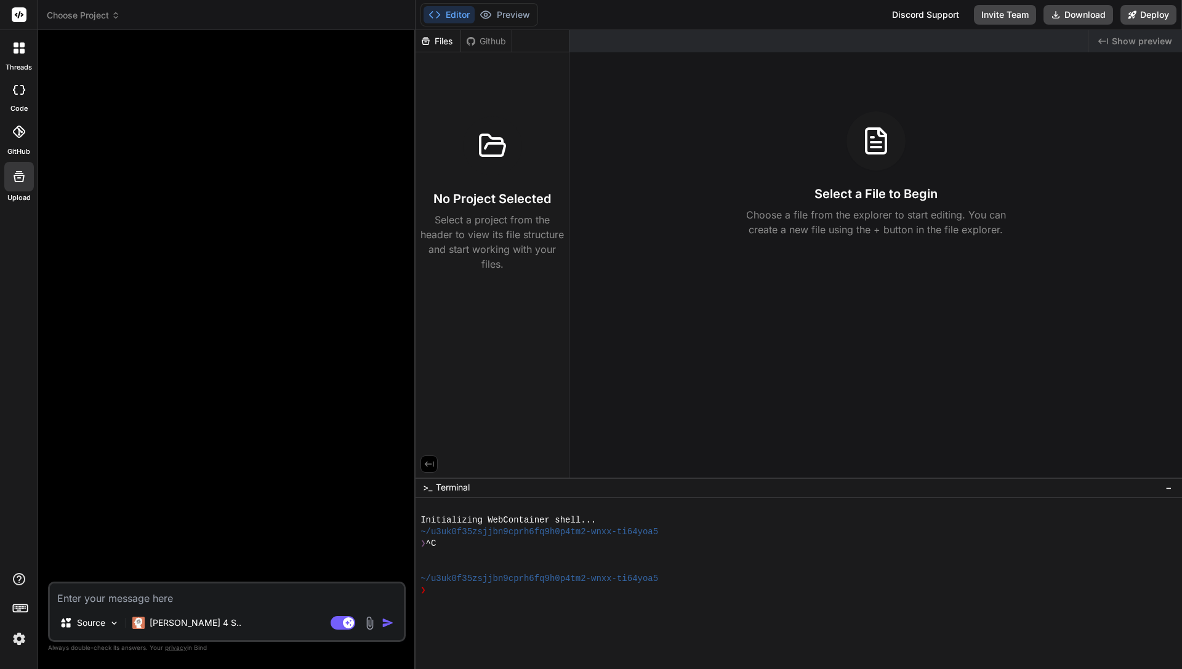
click at [16, 54] on div at bounding box center [19, 48] width 26 height 26
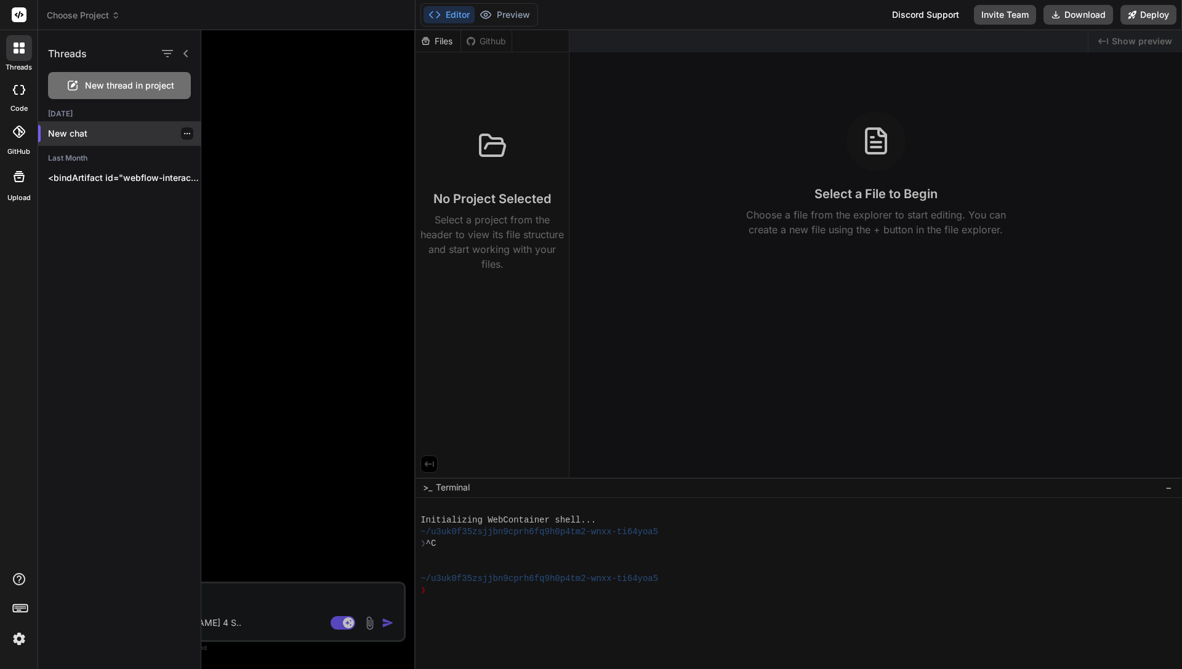
click at [94, 126] on div "New chat" at bounding box center [119, 133] width 162 height 25
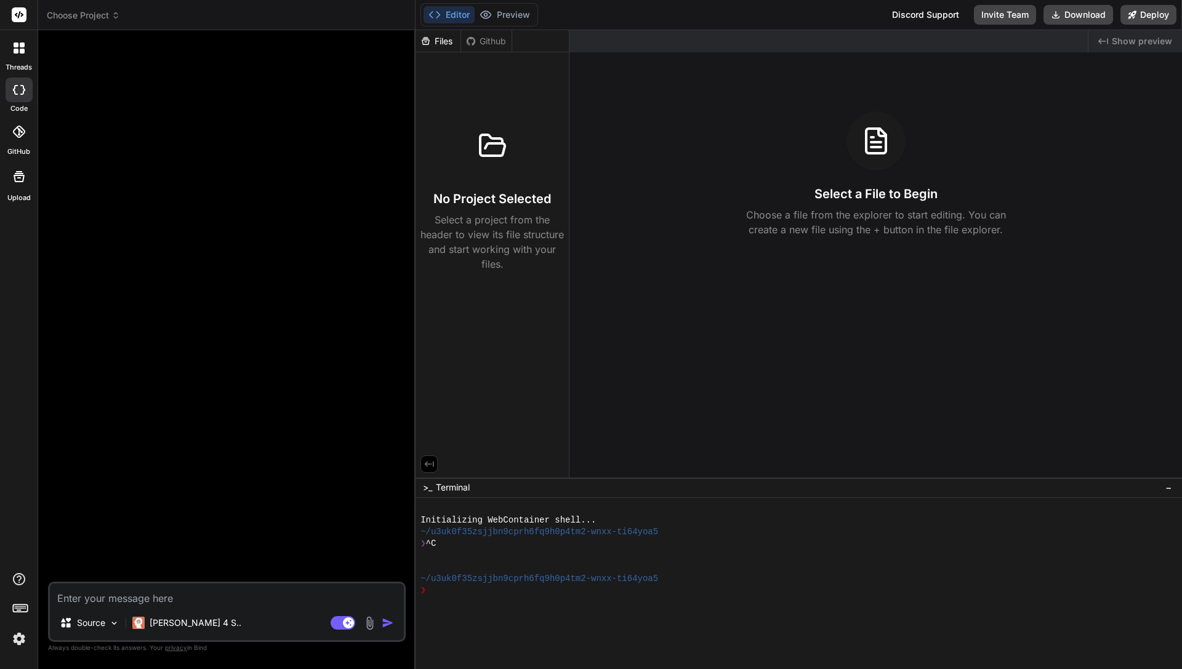
click at [1135, 43] on span "Show preview" at bounding box center [1142, 41] width 60 height 12
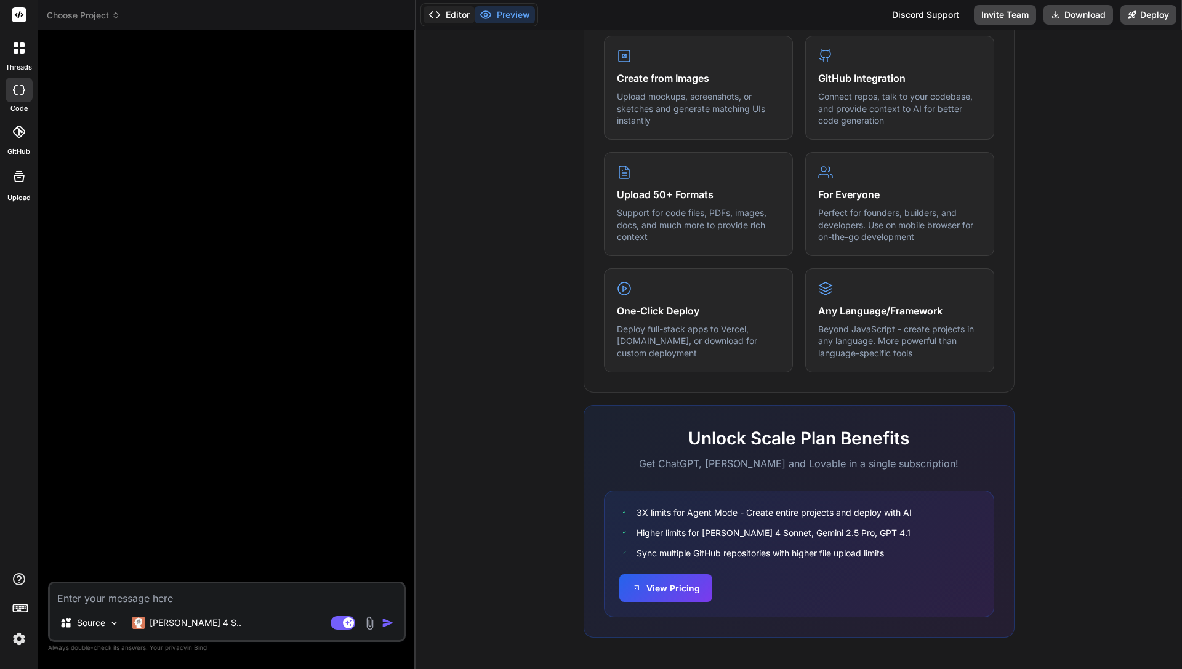
click at [449, 22] on button "Editor" at bounding box center [448, 14] width 51 height 17
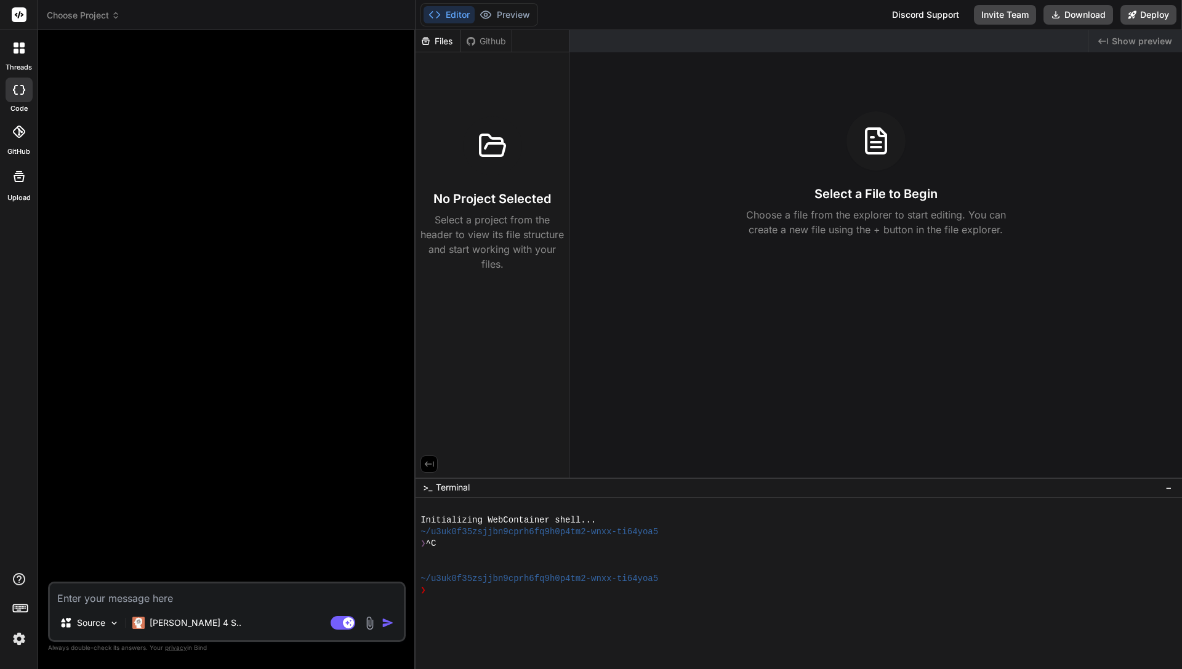
click at [1144, 49] on div "Created with Pixso. Show preview" at bounding box center [1135, 41] width 94 height 22
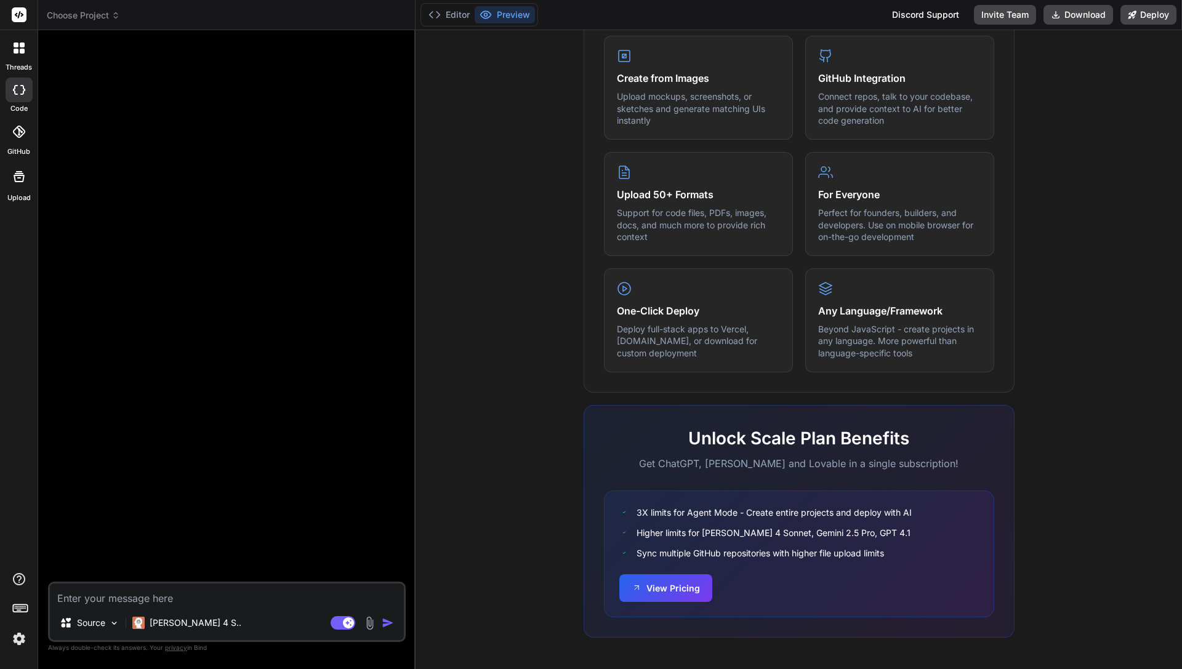
click at [180, 601] on textarea at bounding box center [227, 594] width 354 height 22
click at [89, 626] on p "Source" at bounding box center [91, 623] width 28 height 12
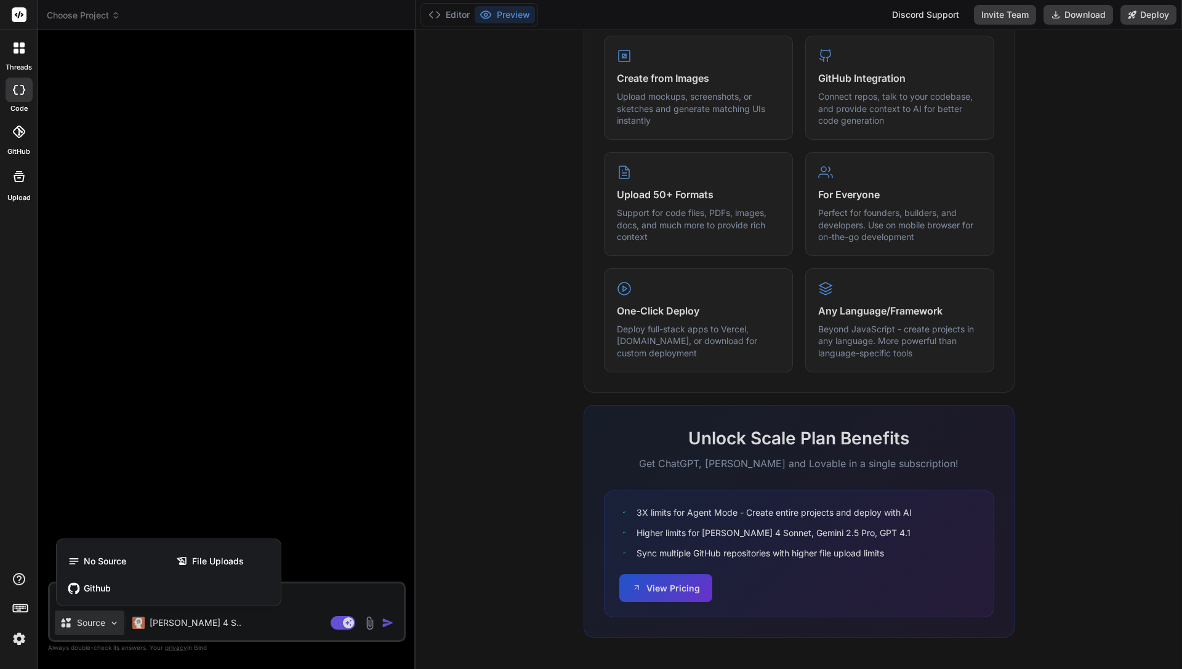
click at [362, 607] on div at bounding box center [591, 334] width 1182 height 669
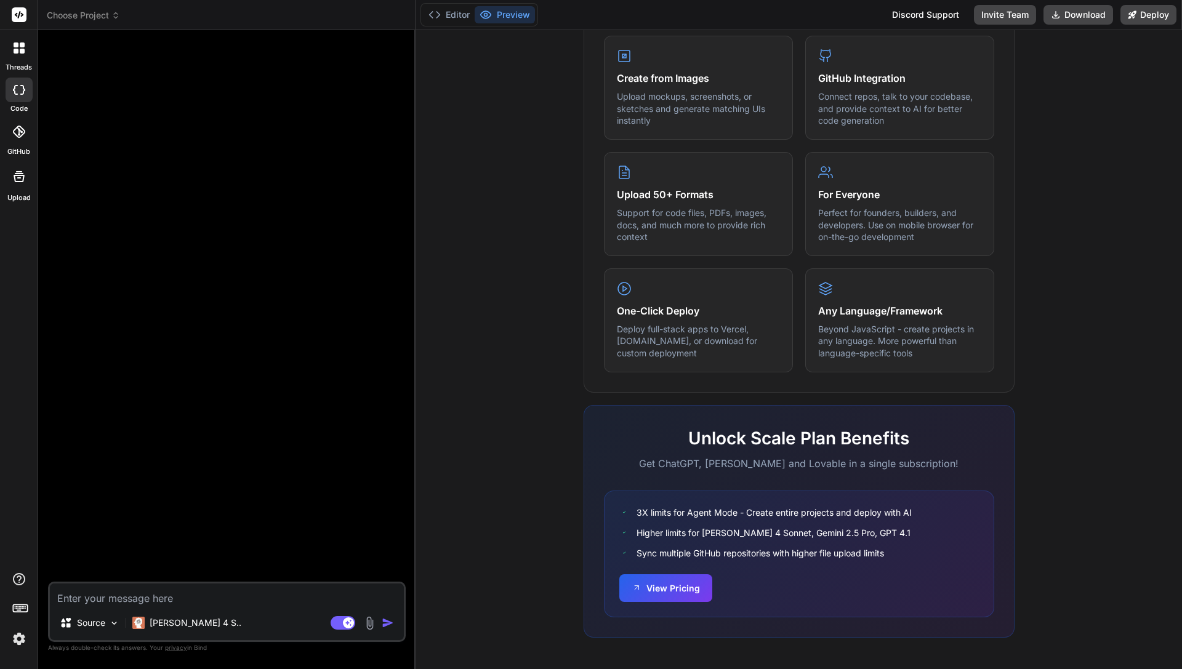
click at [356, 599] on textarea at bounding box center [227, 594] width 354 height 22
click at [113, 11] on icon at bounding box center [115, 15] width 9 height 9
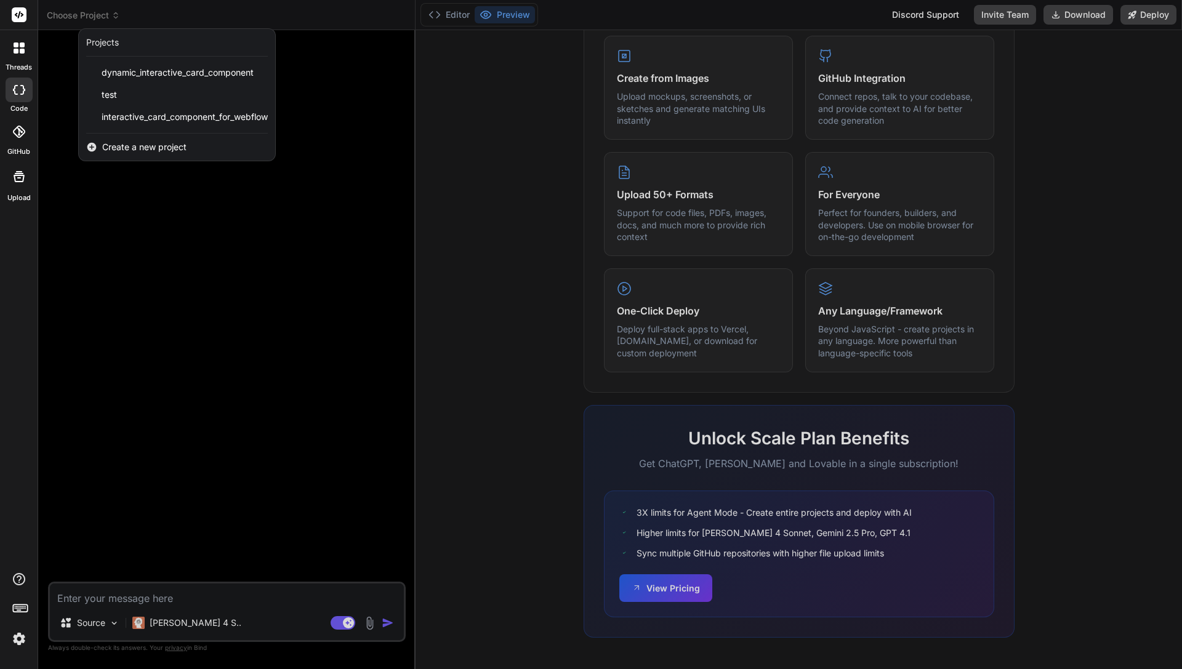
click at [54, 78] on div at bounding box center [591, 334] width 1182 height 669
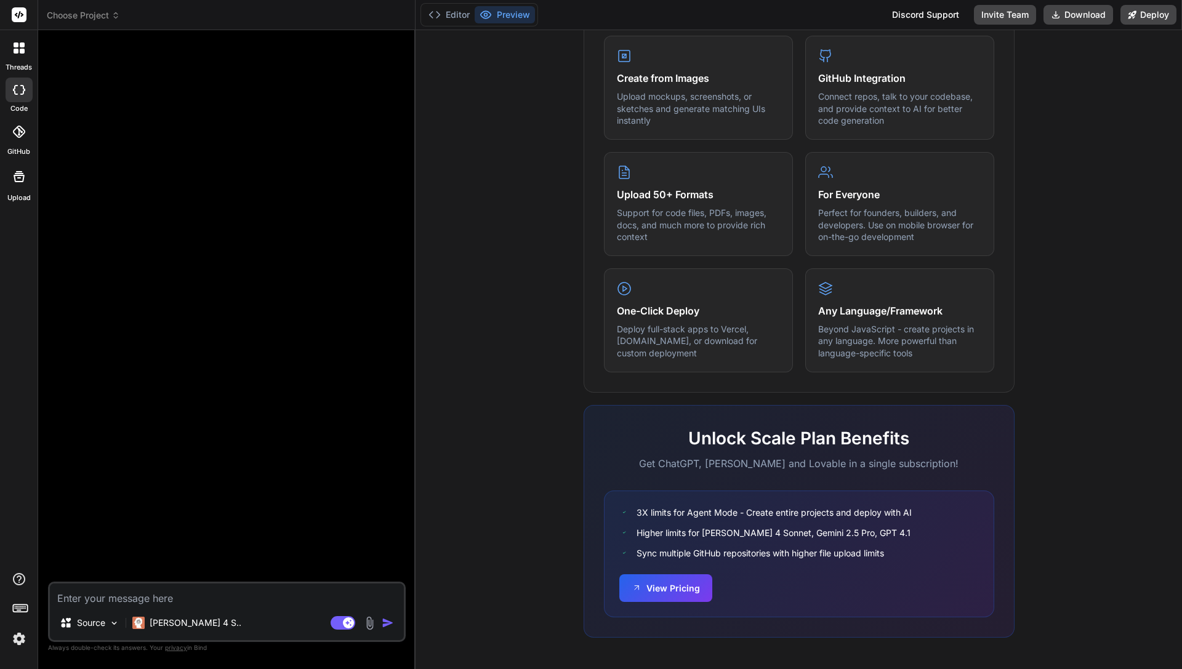
click at [21, 94] on icon at bounding box center [22, 90] width 5 height 10
click at [20, 64] on label "threads" at bounding box center [19, 67] width 26 height 10
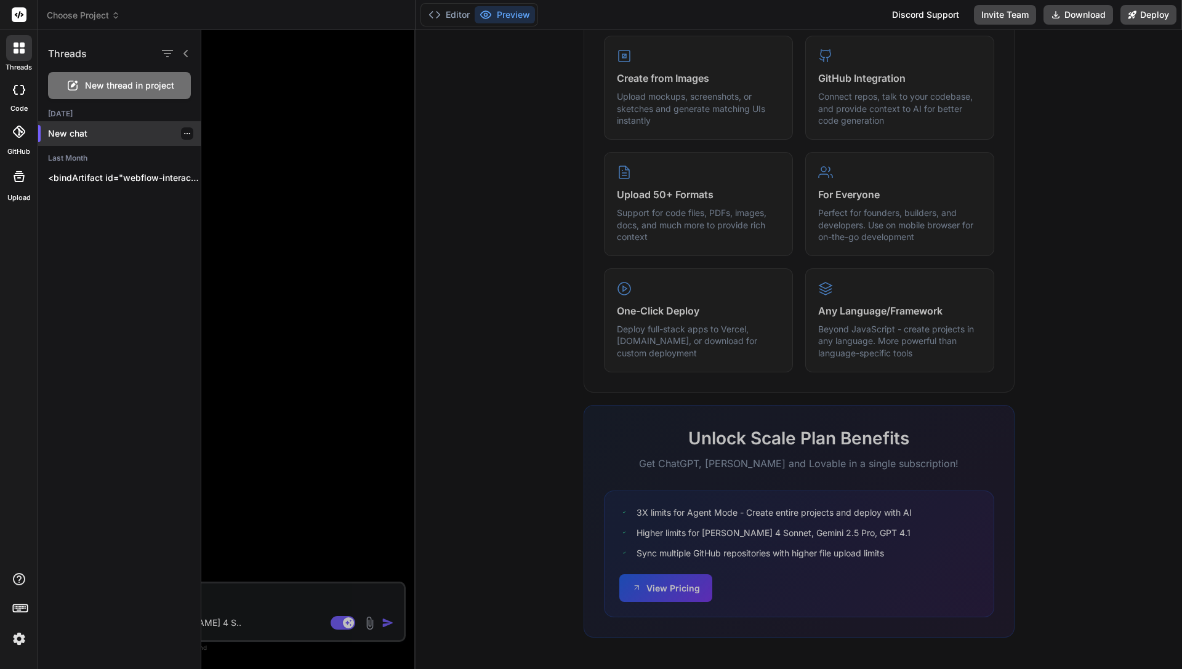
click at [77, 138] on p "New chat" at bounding box center [124, 133] width 153 height 12
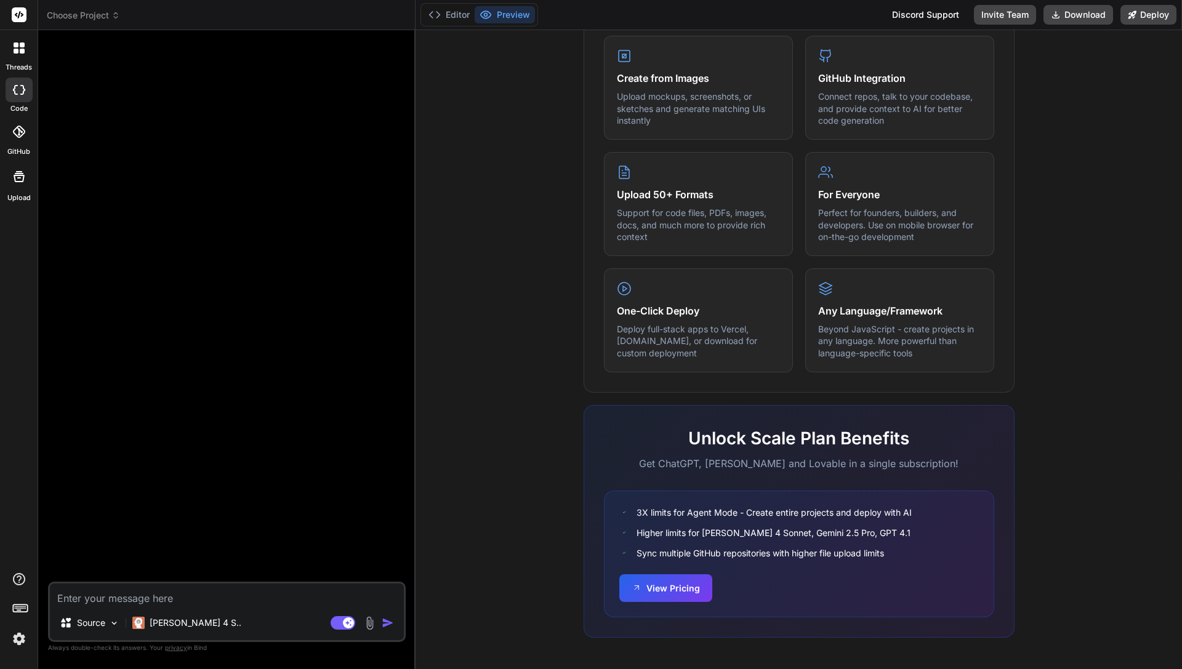
click at [23, 58] on div at bounding box center [19, 48] width 26 height 26
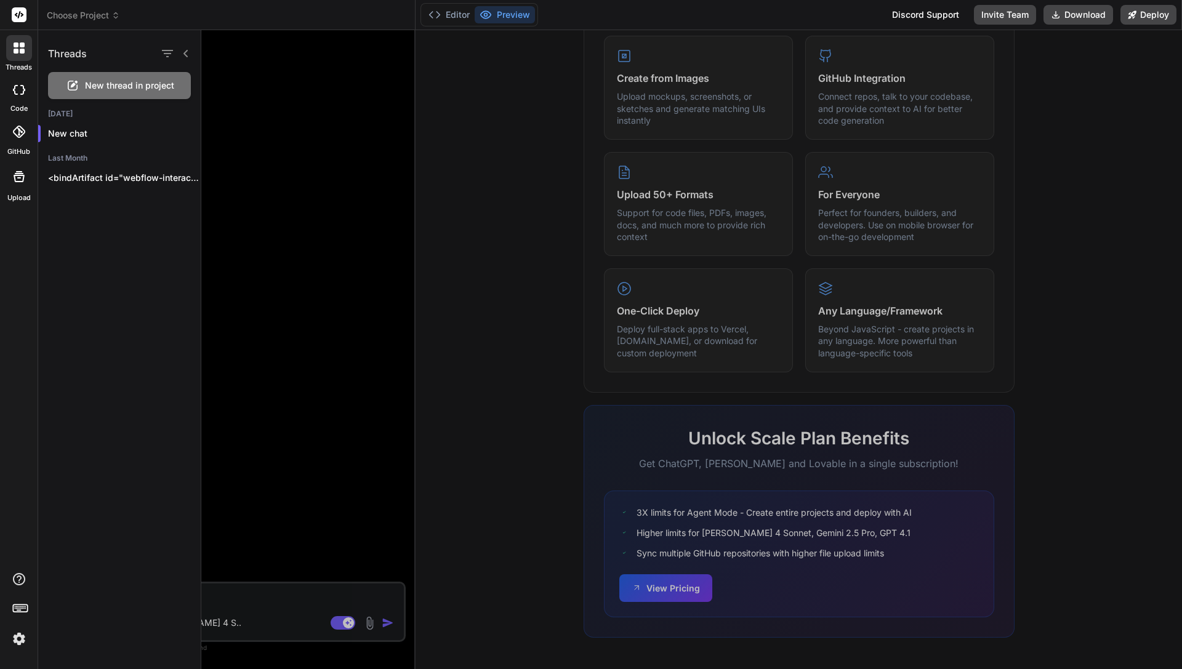
click at [392, 92] on div at bounding box center [691, 349] width 980 height 639
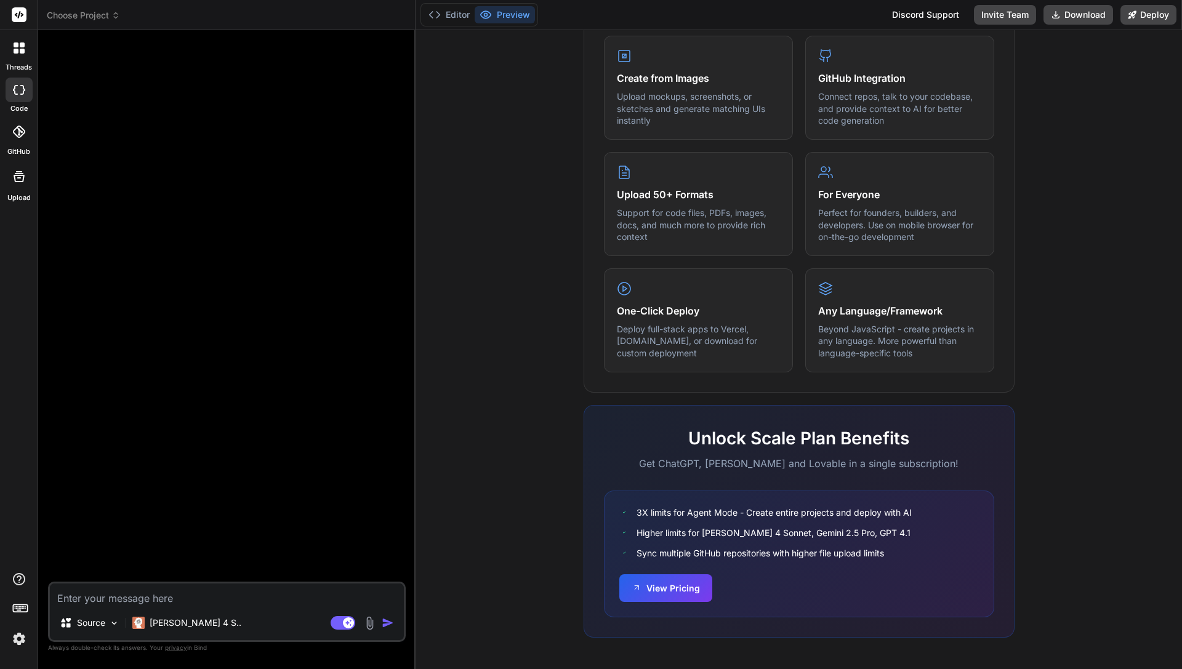
click at [19, 87] on icon at bounding box center [19, 90] width 12 height 10
type textarea "x"
click at [440, 15] on icon at bounding box center [434, 15] width 12 height 12
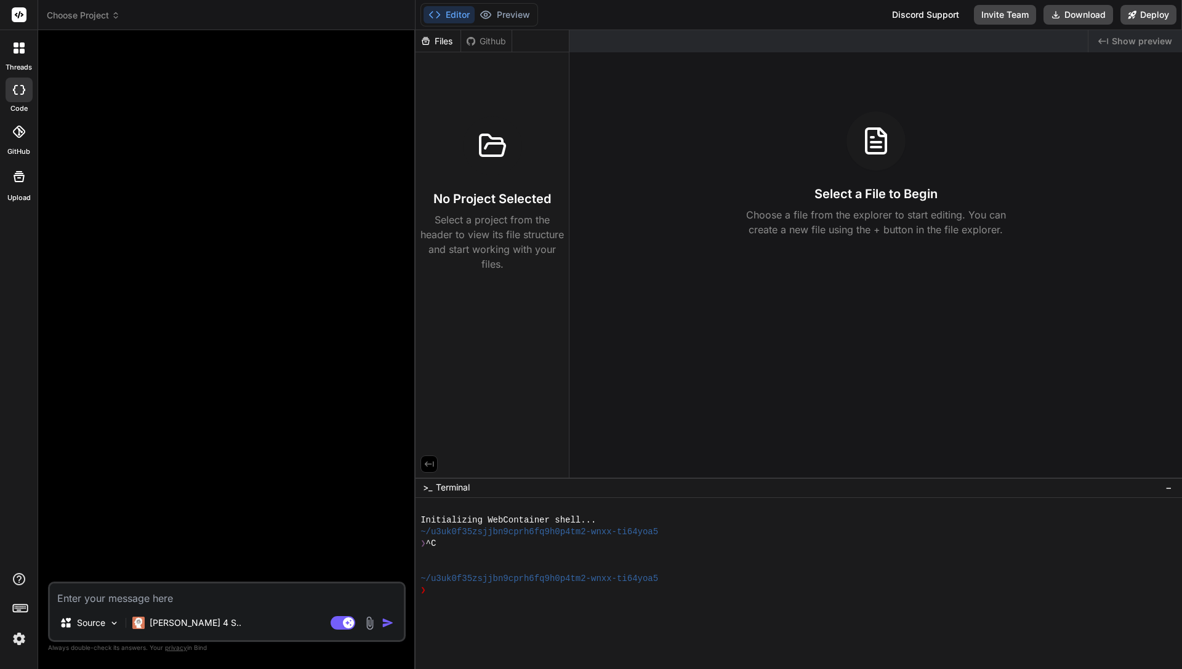
click at [448, 15] on button "Editor" at bounding box center [448, 14] width 51 height 17
click at [497, 15] on button "Preview" at bounding box center [505, 14] width 60 height 17
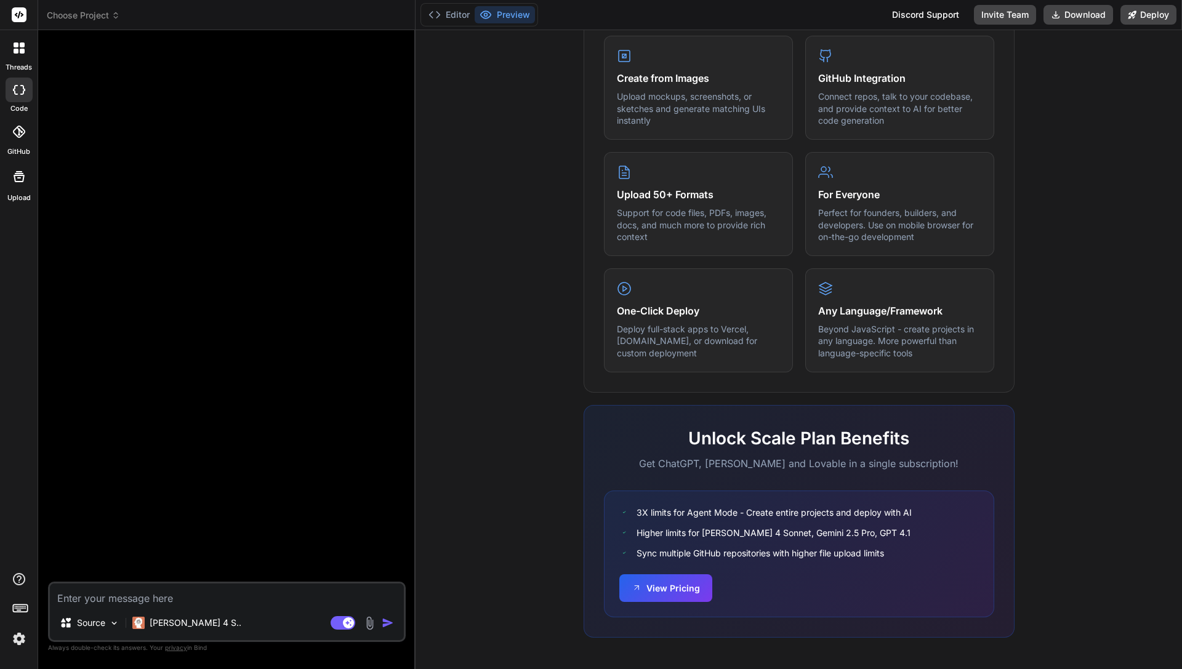
click at [366, 279] on div at bounding box center [227, 311] width 355 height 542
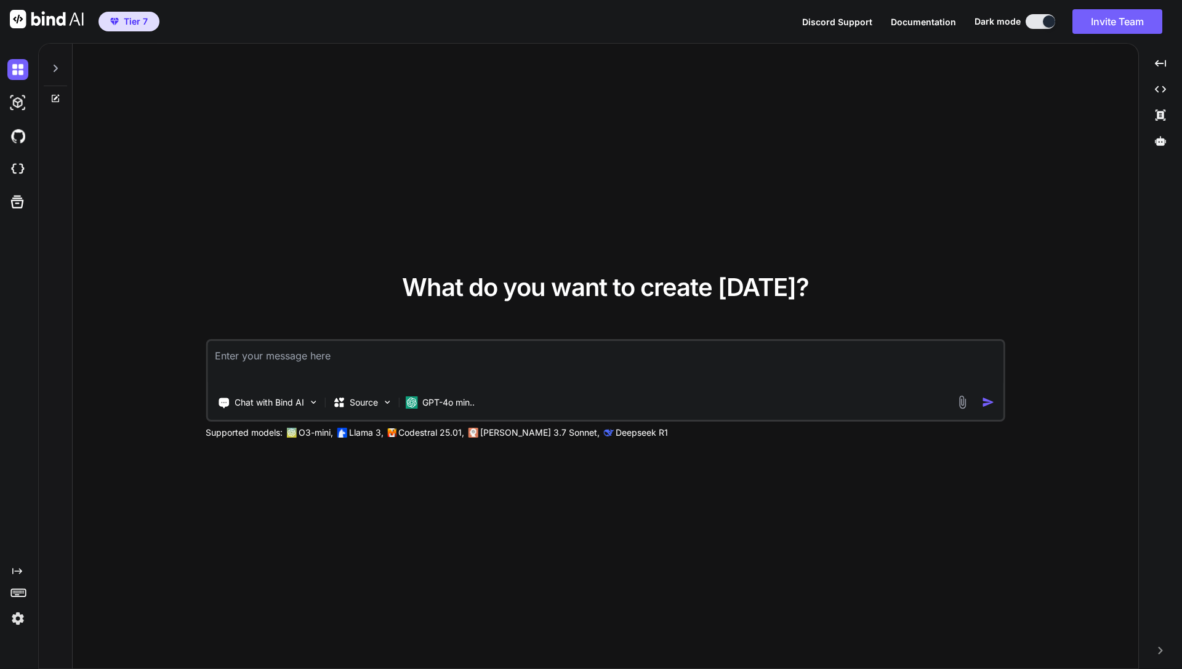
click at [47, 69] on div at bounding box center [55, 65] width 23 height 42
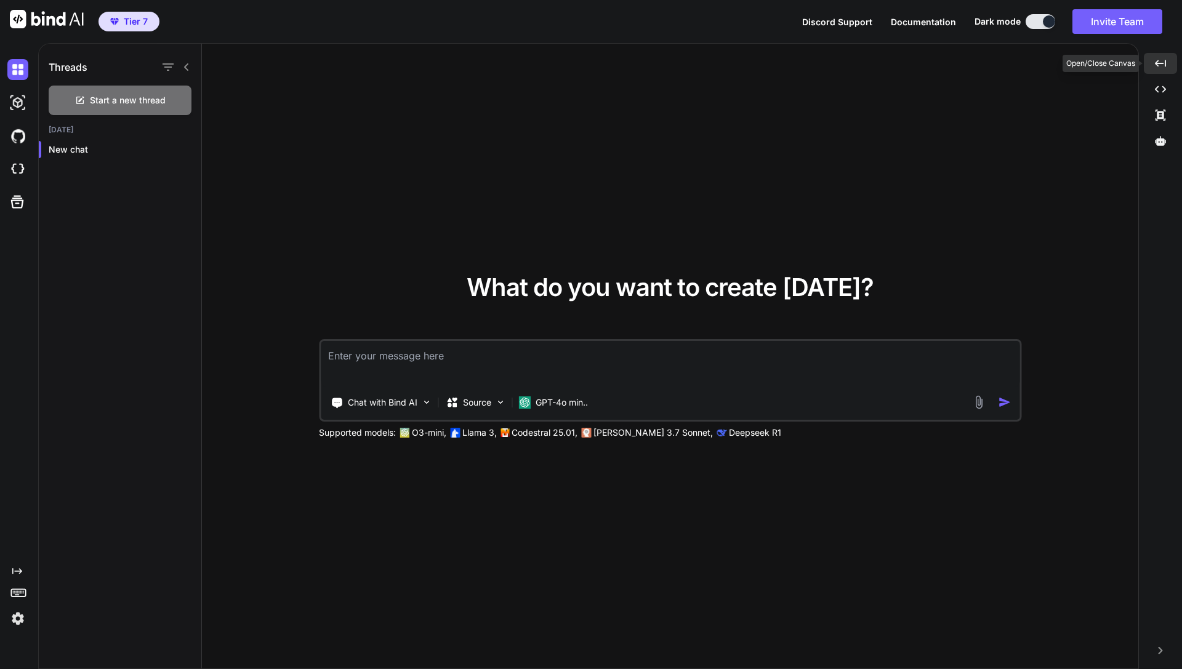
click at [1161, 68] on icon "Created with Pixso." at bounding box center [1160, 63] width 11 height 11
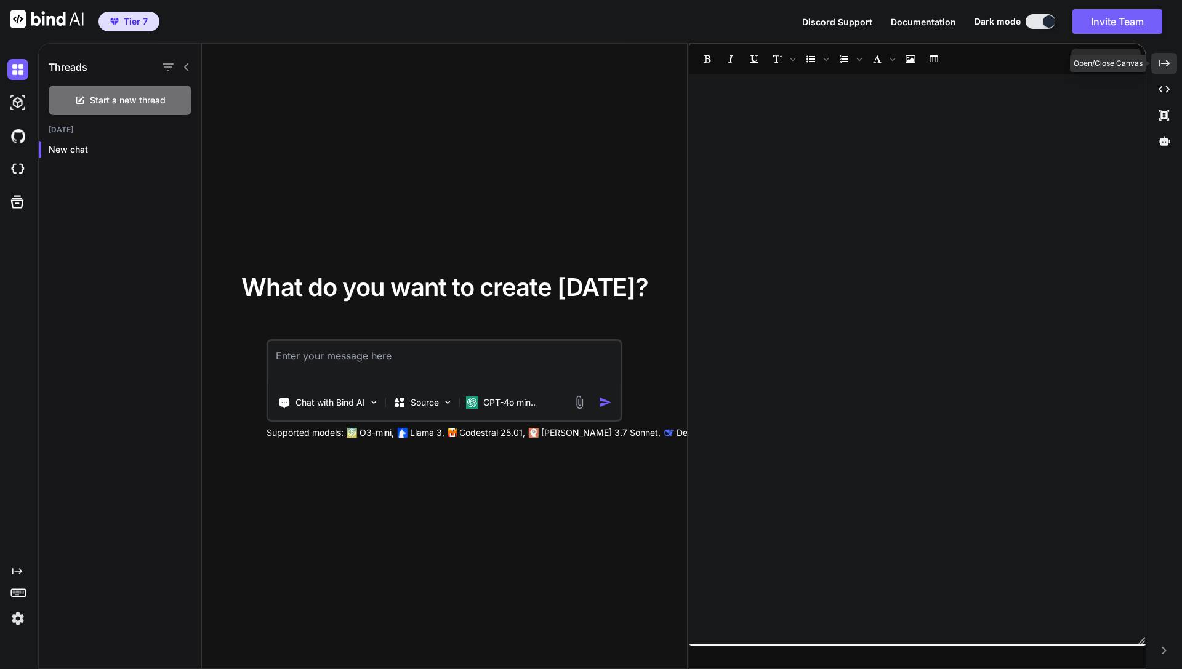
click at [1161, 68] on icon "Created with Pixso." at bounding box center [1163, 63] width 11 height 11
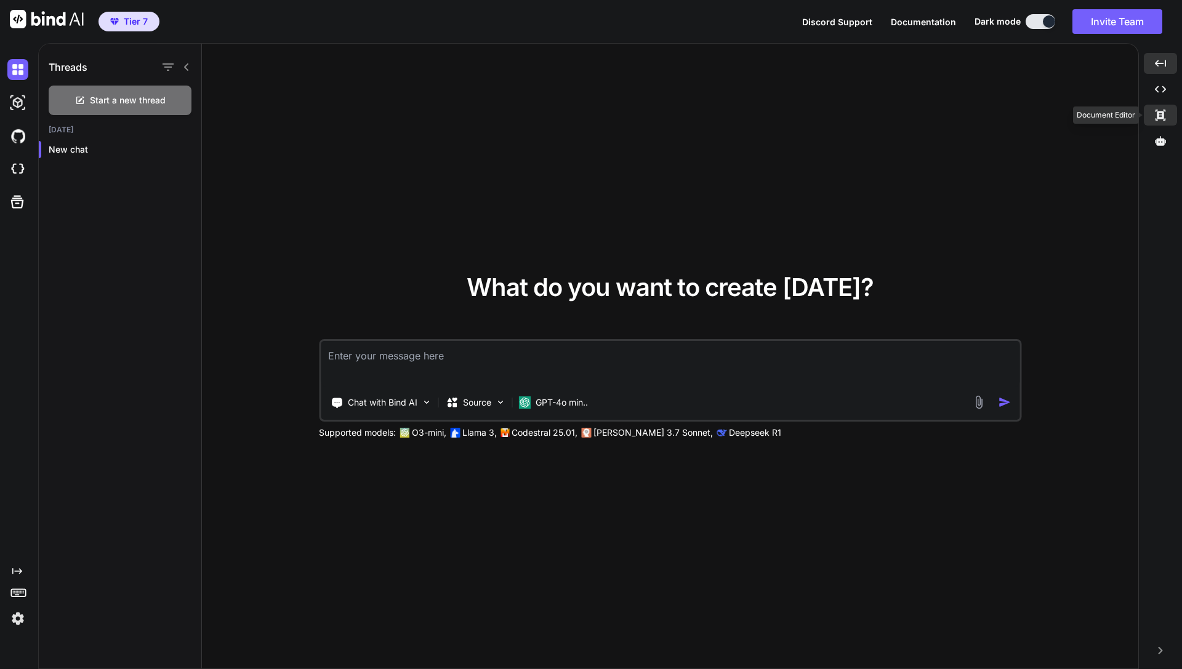
click at [1161, 122] on div "Created with Pixso." at bounding box center [1160, 115] width 33 height 21
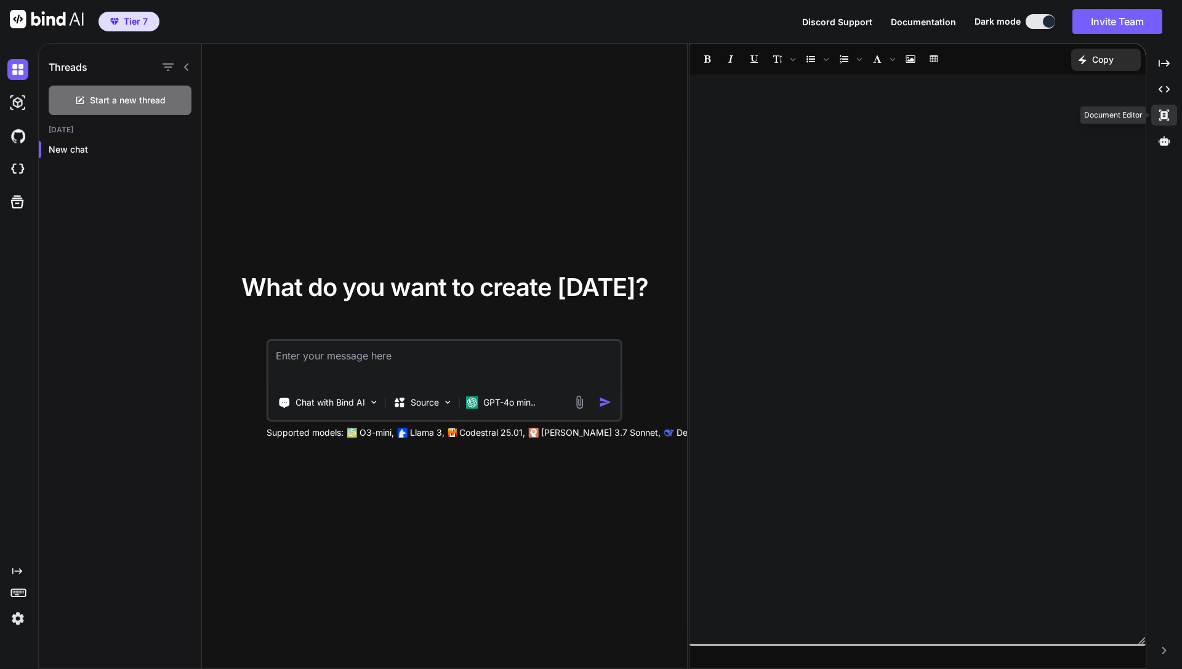
click at [1161, 122] on div "Created with Pixso." at bounding box center [1164, 115] width 26 height 21
type textarea "x"
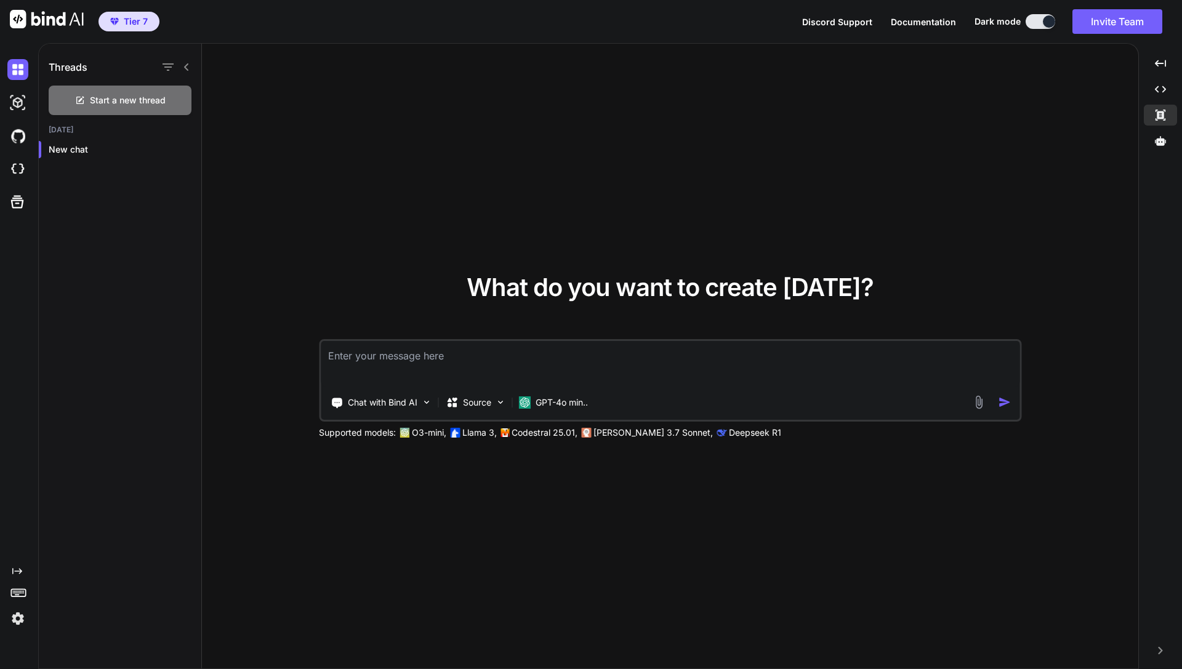
click at [945, 22] on span "Documentation" at bounding box center [923, 22] width 65 height 10
